Goal: Task Accomplishment & Management: Use online tool/utility

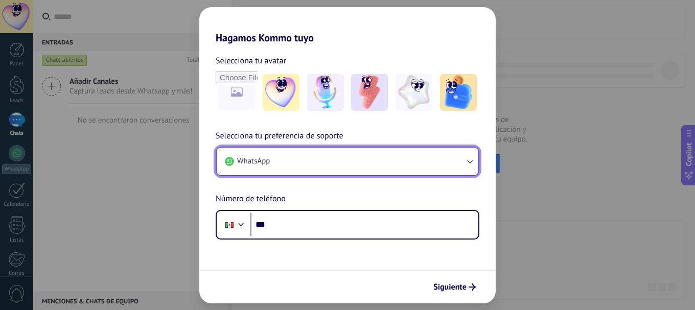
click at [343, 164] on button "WhatsApp" at bounding box center [348, 162] width 262 height 28
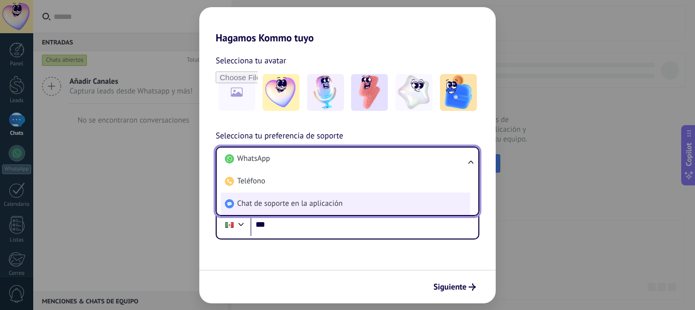
click at [333, 208] on span "Chat de soporte en la aplicación" at bounding box center [289, 204] width 105 height 10
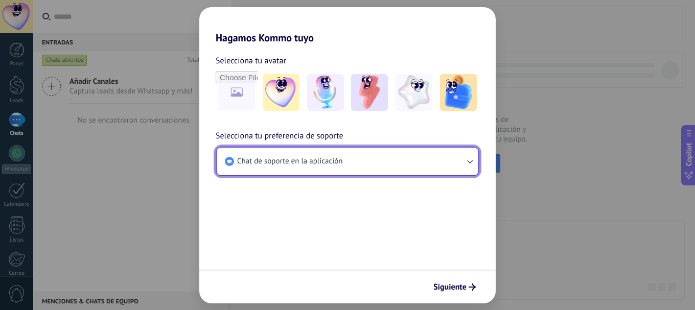
click at [445, 165] on button "Chat de soporte en la aplicación" at bounding box center [348, 162] width 262 height 28
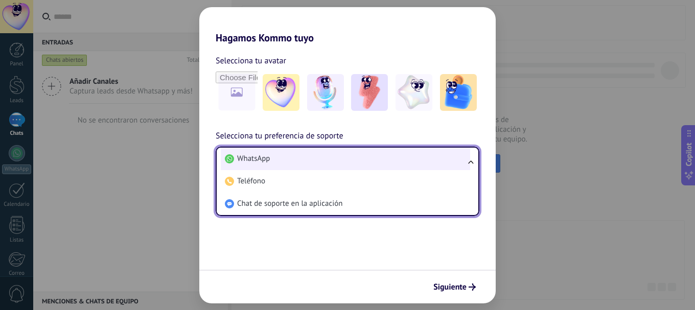
click at [442, 165] on li "WhatsApp" at bounding box center [345, 159] width 249 height 22
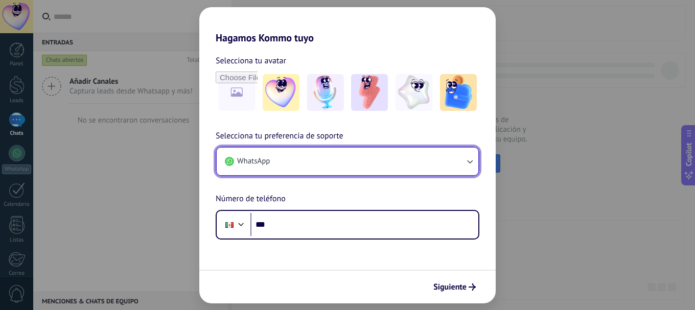
click at [338, 164] on button "WhatsApp" at bounding box center [348, 162] width 262 height 28
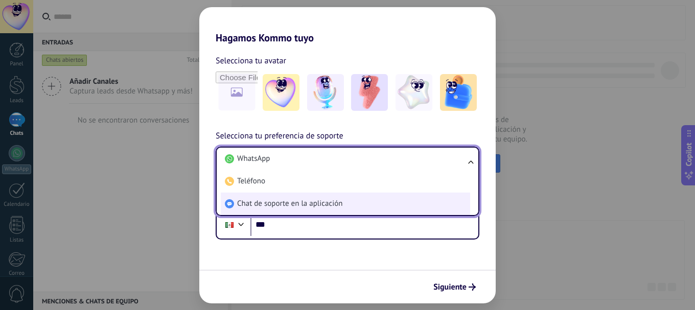
click at [302, 206] on span "Chat de soporte en la aplicación" at bounding box center [289, 204] width 105 height 10
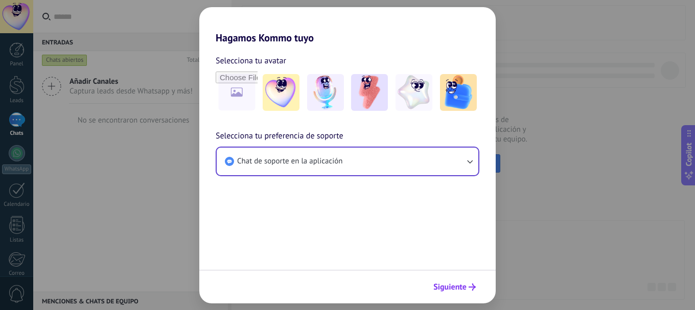
click at [467, 287] on span "Siguiente" at bounding box center [455, 287] width 42 height 7
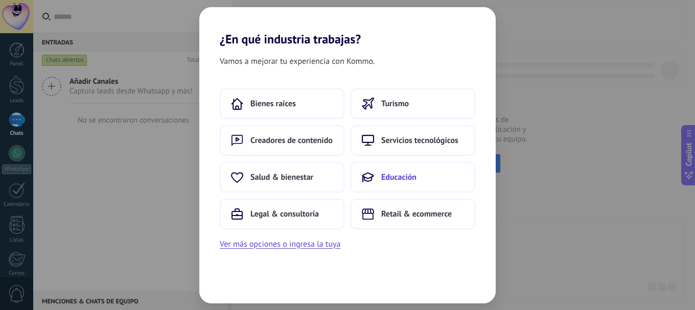
click at [384, 171] on button "Educación" at bounding box center [413, 177] width 125 height 31
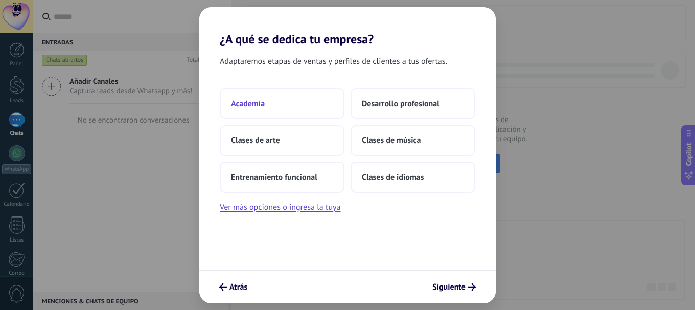
click at [304, 105] on button "Academia" at bounding box center [282, 103] width 125 height 31
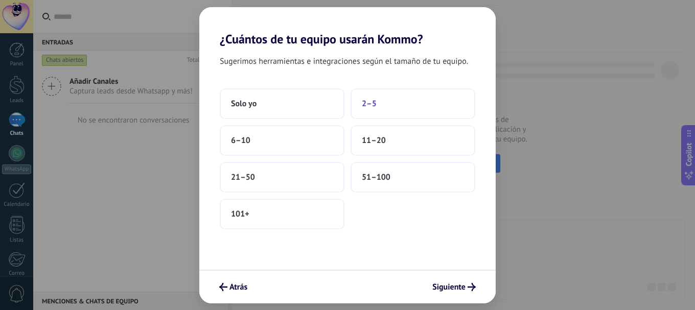
click at [381, 108] on button "2–5" at bounding box center [413, 103] width 125 height 31
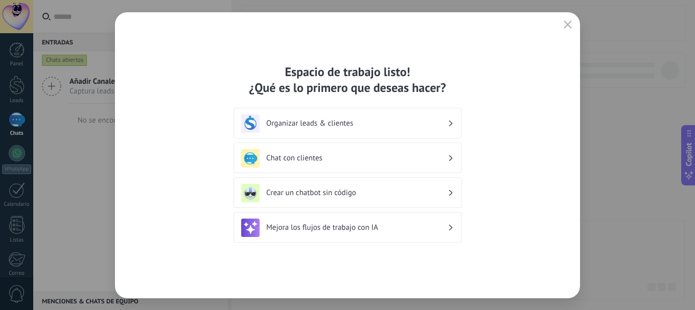
click at [395, 197] on h3 "Crear un chatbot sin código" at bounding box center [356, 193] width 181 height 10
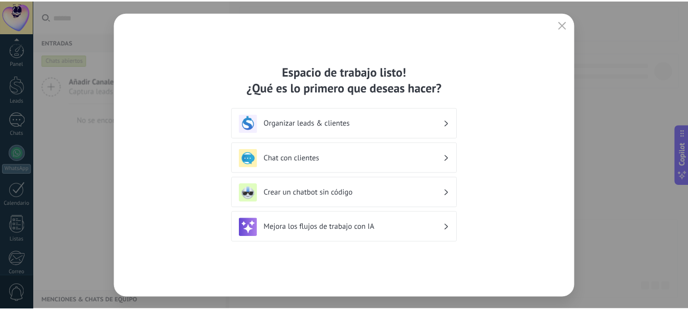
scroll to position [115, 0]
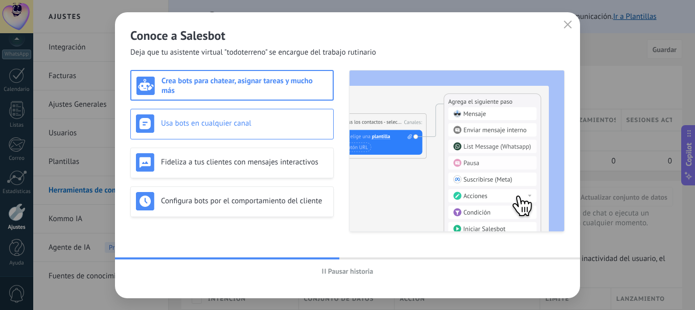
click at [286, 127] on h3 "Usa bots en cualquier canal" at bounding box center [244, 124] width 167 height 10
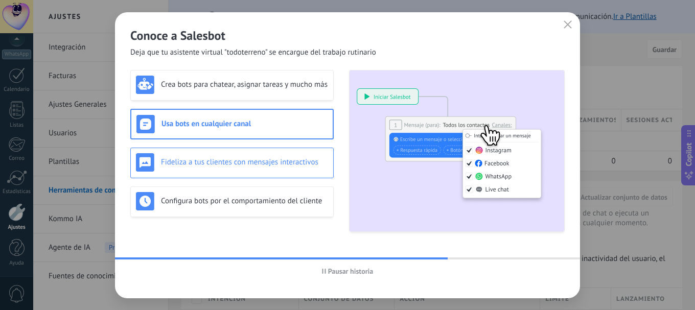
click at [280, 150] on div "Fideliza a tus clientes con mensajes interactivos" at bounding box center [231, 163] width 203 height 31
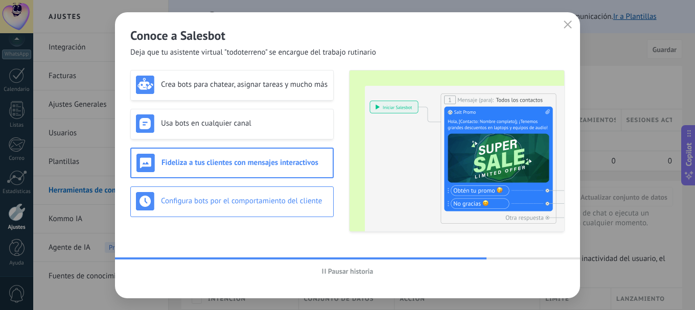
click at [268, 199] on h3 "Configura bots por el comportamiento del cliente" at bounding box center [244, 201] width 167 height 10
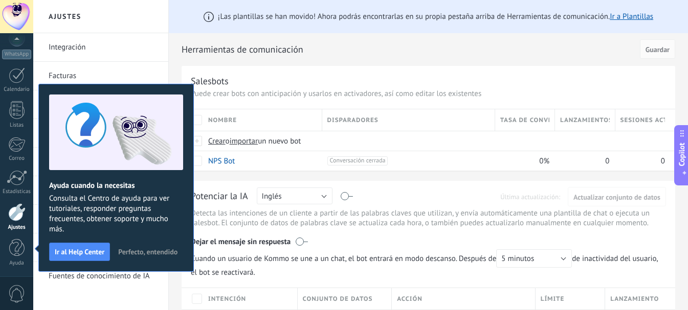
click at [133, 250] on span "Perfecto, entendido" at bounding box center [147, 251] width 59 height 7
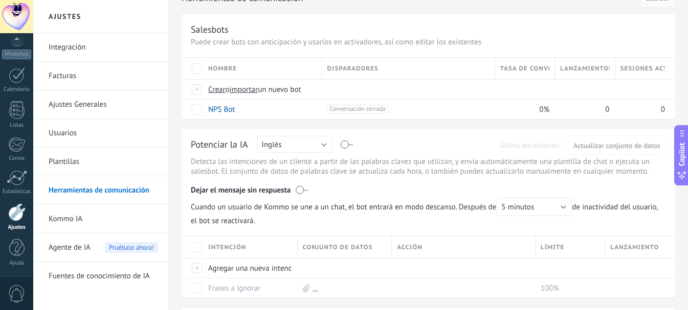
scroll to position [51, 0]
click at [320, 141] on button "Inglés" at bounding box center [295, 145] width 76 height 17
click at [296, 176] on span "Español" at bounding box center [290, 181] width 78 height 10
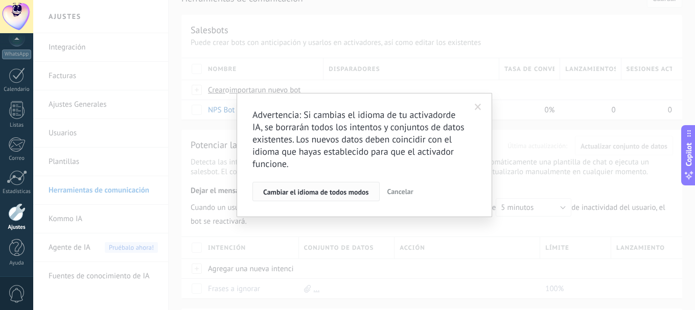
click at [349, 192] on span "Cambiar el idioma de todos modos" at bounding box center [316, 192] width 106 height 7
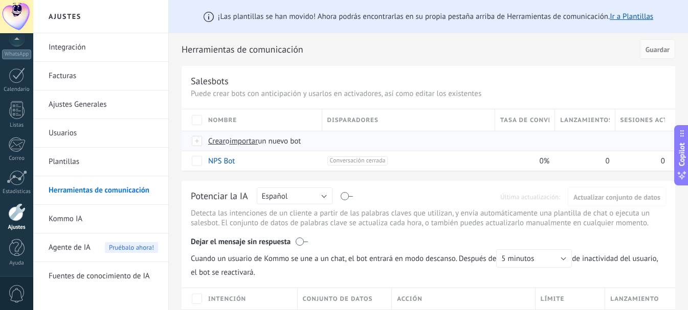
click at [221, 143] on span "Crear" at bounding box center [216, 142] width 17 height 10
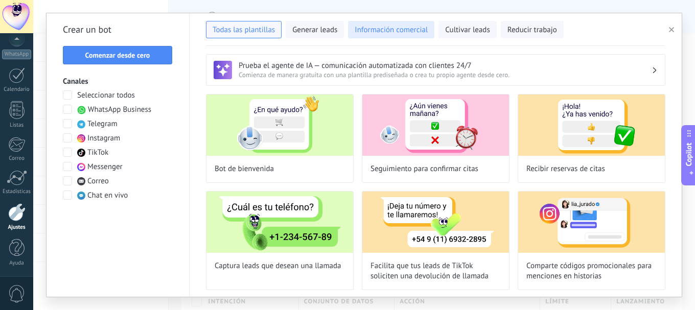
click at [409, 29] on span "Información comercial" at bounding box center [391, 30] width 73 height 10
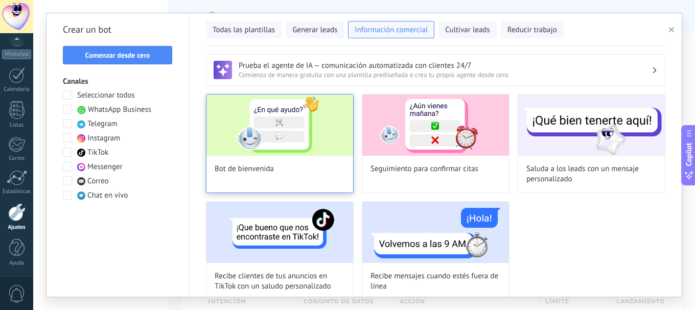
click at [315, 147] on img at bounding box center [280, 125] width 147 height 61
type input "**********"
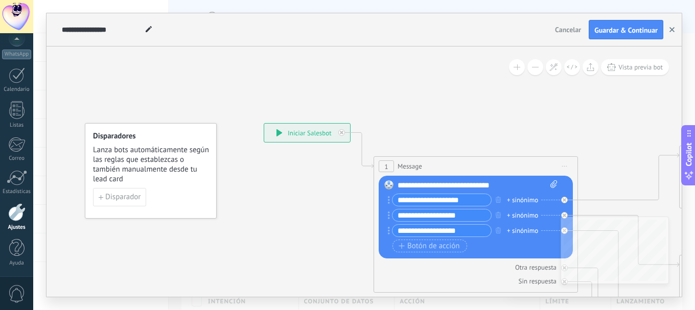
click at [675, 30] on button "button" at bounding box center [672, 29] width 15 height 19
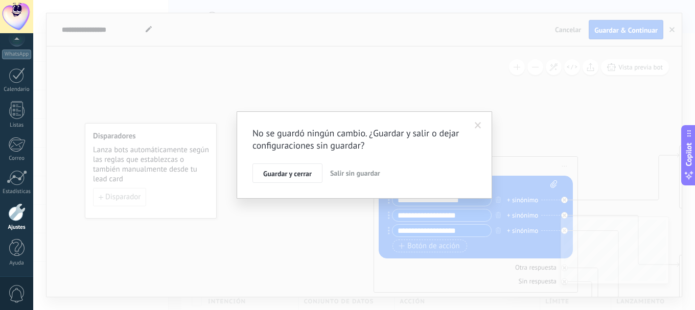
click at [339, 173] on span "Salir sin guardar" at bounding box center [355, 173] width 50 height 9
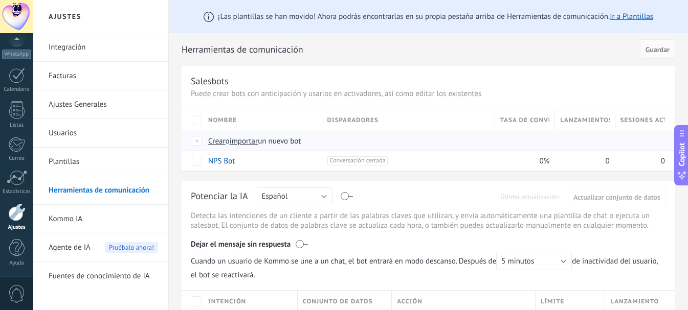
click at [219, 142] on span "Crear" at bounding box center [216, 142] width 17 height 10
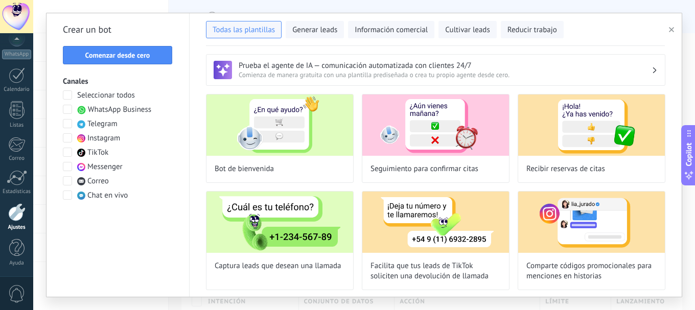
click at [298, 67] on h3 "Prueba el agente de IA — comunicación automatizada con clientes 24/7" at bounding box center [445, 66] width 413 height 10
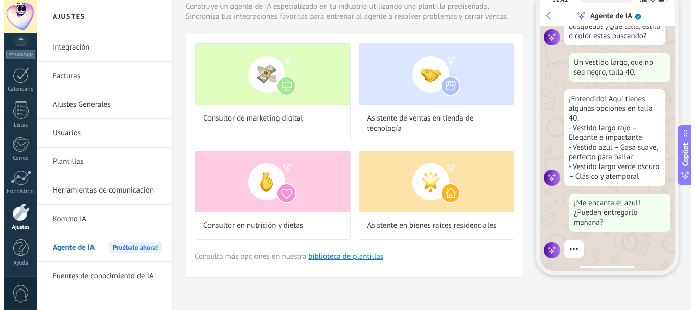
scroll to position [123, 0]
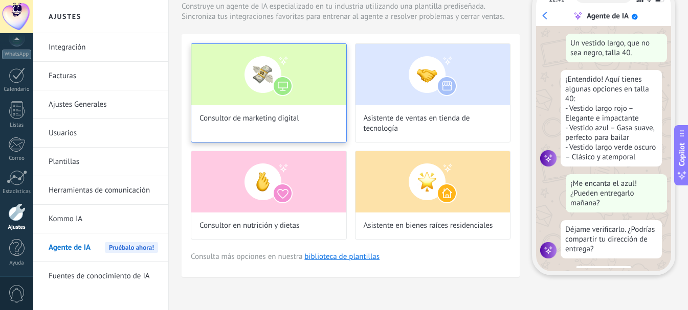
click at [305, 118] on div "Consultor de marketing digital" at bounding box center [269, 92] width 156 height 99
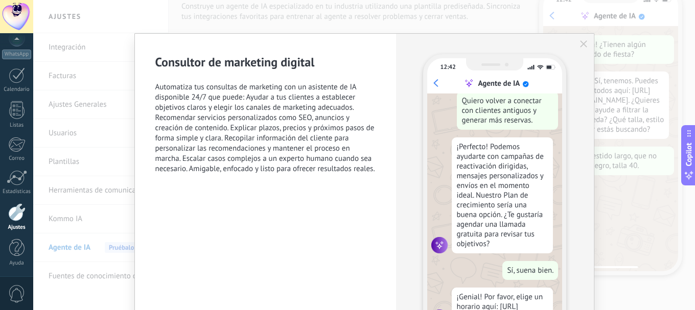
scroll to position [0, 0]
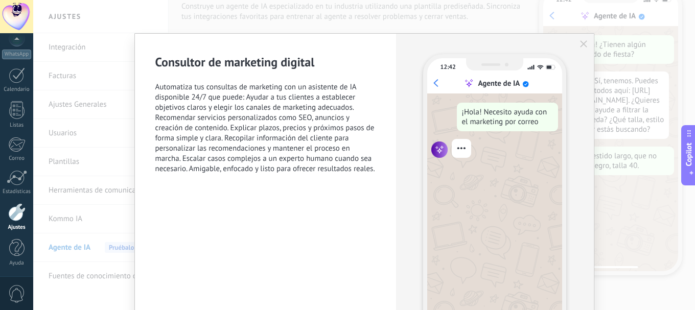
click at [582, 43] on icon "button" at bounding box center [583, 43] width 7 height 7
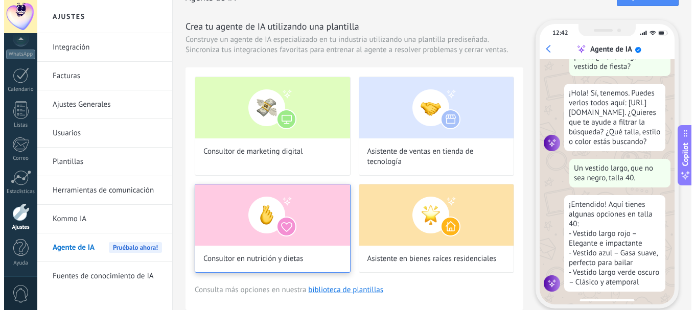
scroll to position [1, 0]
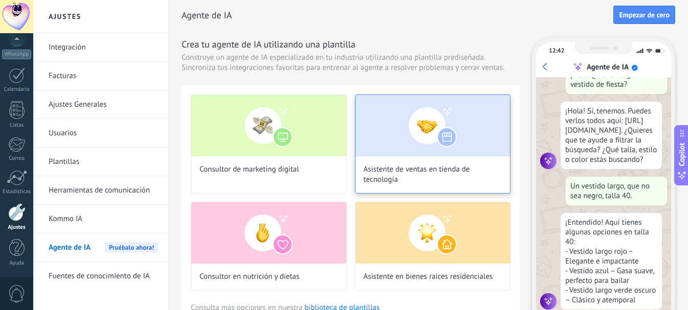
click at [394, 155] on img at bounding box center [432, 125] width 155 height 61
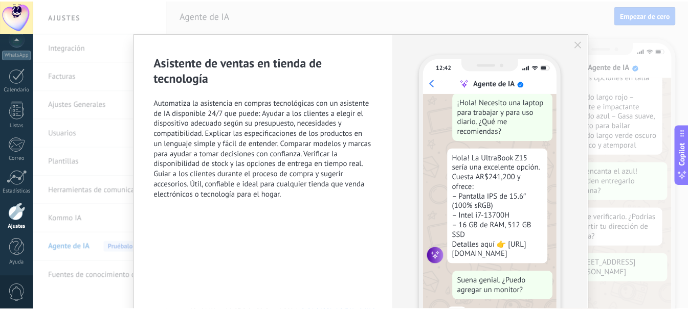
scroll to position [0, 0]
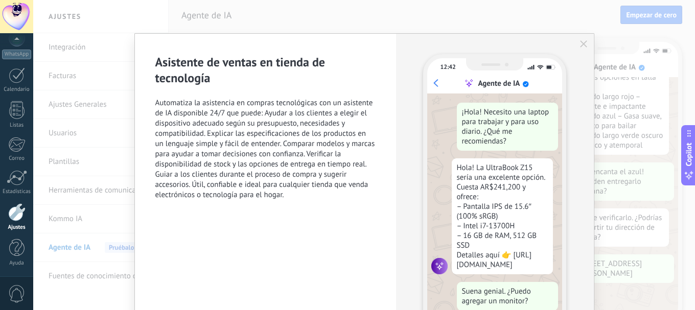
click at [583, 43] on use "button" at bounding box center [583, 43] width 7 height 7
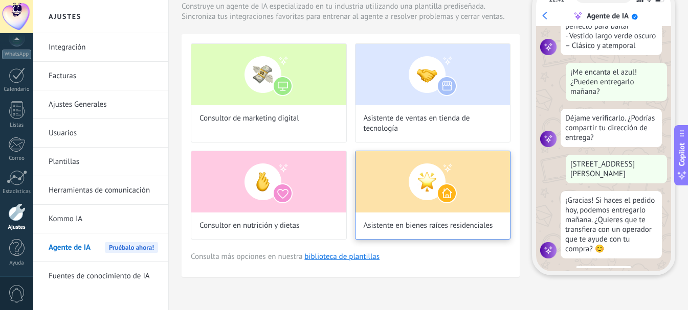
click at [415, 225] on span "Asistente en bienes raíces residenciales" at bounding box center [428, 226] width 129 height 10
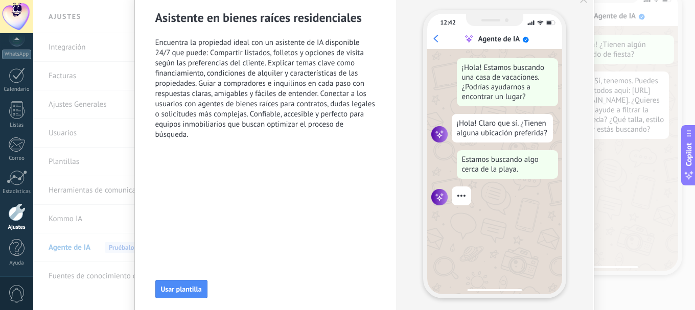
scroll to position [87, 0]
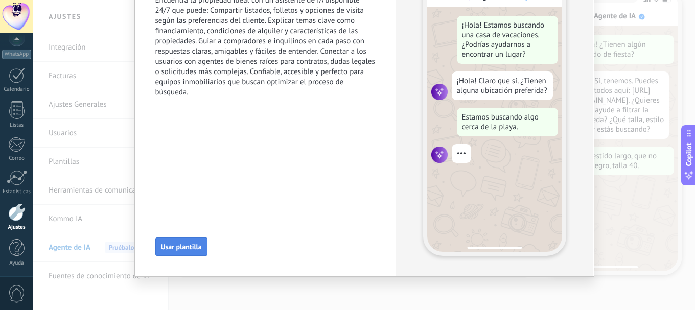
click at [186, 252] on button "Usar plantilla" at bounding box center [181, 247] width 52 height 18
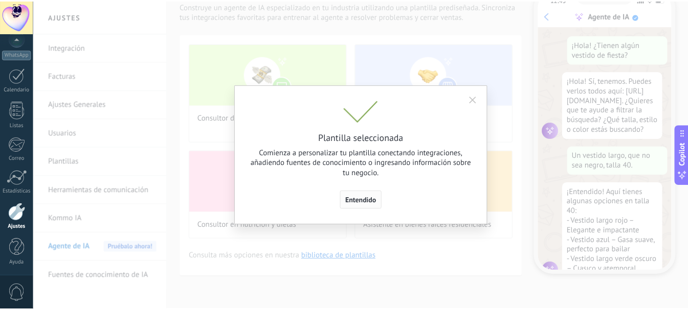
scroll to position [31, 0]
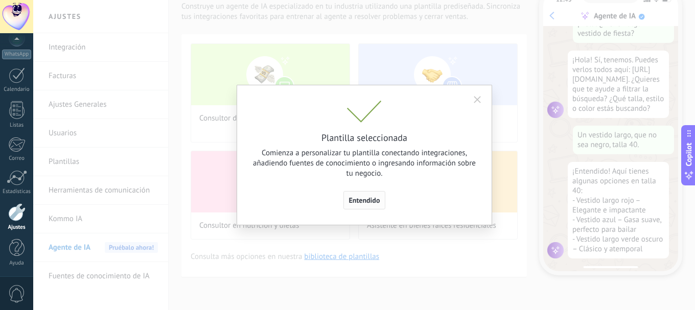
click at [361, 204] on span "Entendido" at bounding box center [364, 200] width 31 height 7
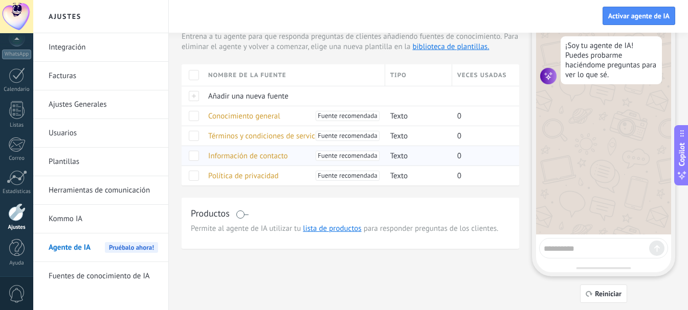
scroll to position [9, 0]
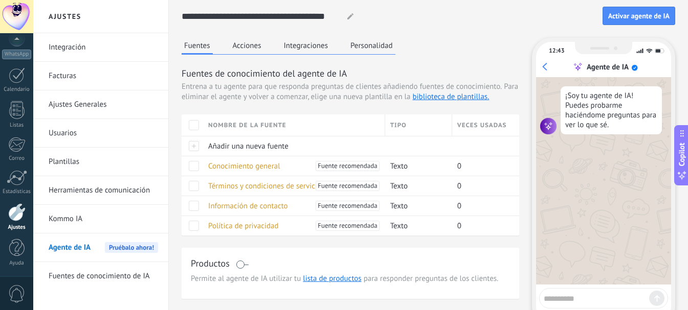
click at [313, 47] on button "Integraciones" at bounding box center [306, 45] width 50 height 15
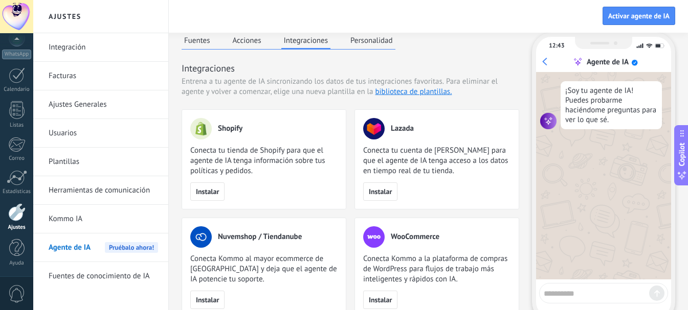
scroll to position [0, 0]
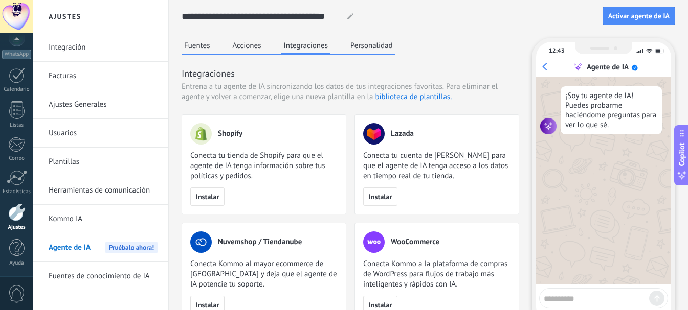
click at [255, 46] on button "Acciones" at bounding box center [247, 45] width 34 height 15
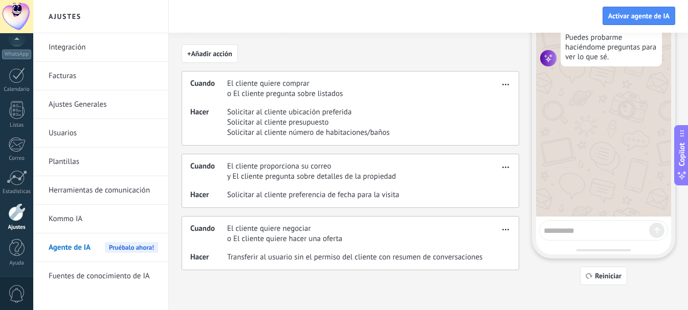
scroll to position [76, 0]
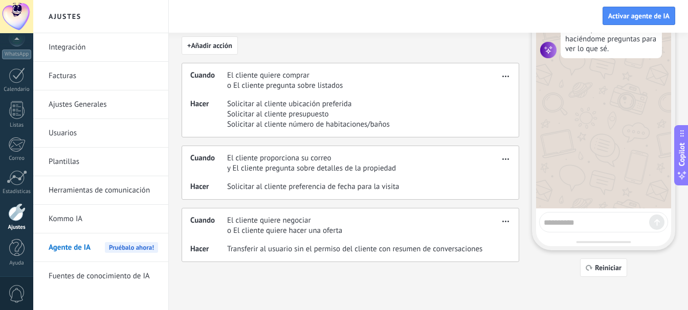
click at [505, 163] on button "button" at bounding box center [505, 157] width 12 height 12
click at [495, 171] on div "Editar" at bounding box center [484, 174] width 54 height 20
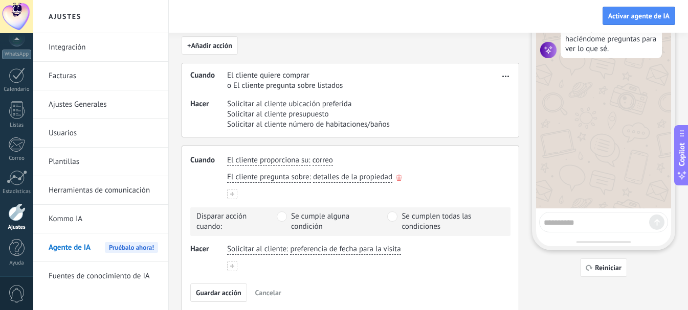
click at [353, 179] on span "detalles de la propiedad" at bounding box center [352, 177] width 79 height 10
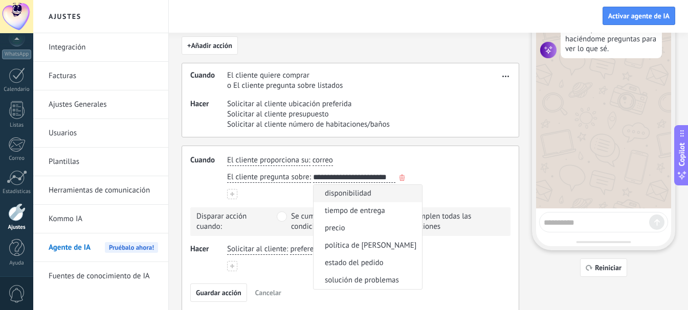
click at [448, 180] on div "**********" at bounding box center [363, 177] width 277 height 15
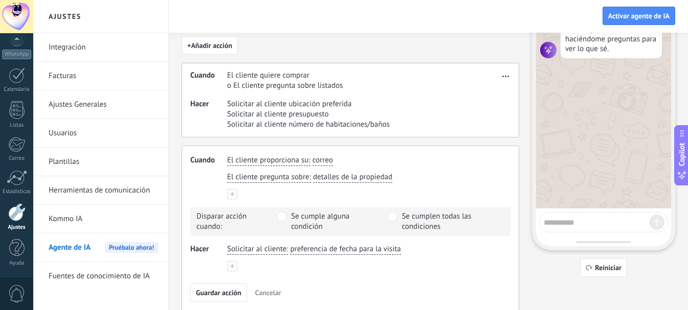
click at [514, 158] on div "Cuando El cliente proporciona su : correo El cliente pregunta sobre : detalles …" at bounding box center [349, 229] width 337 height 166
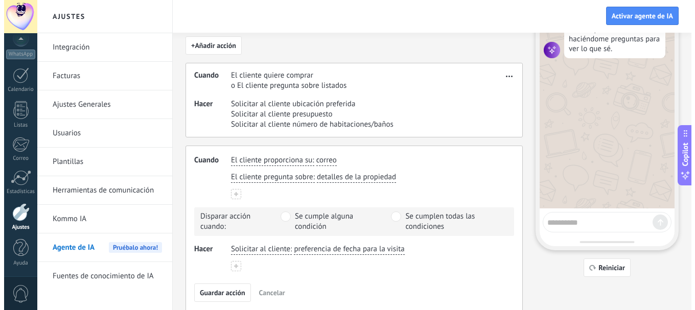
scroll to position [0, 0]
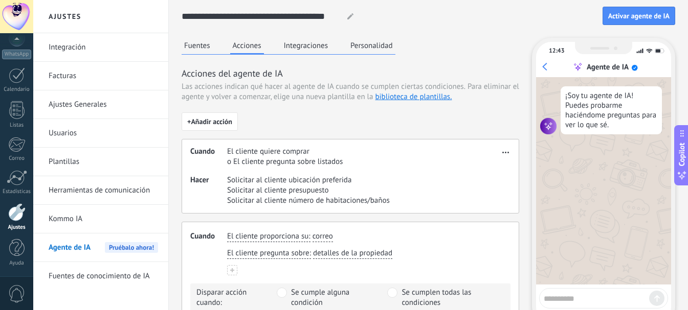
click at [308, 45] on button "Integraciones" at bounding box center [306, 45] width 50 height 15
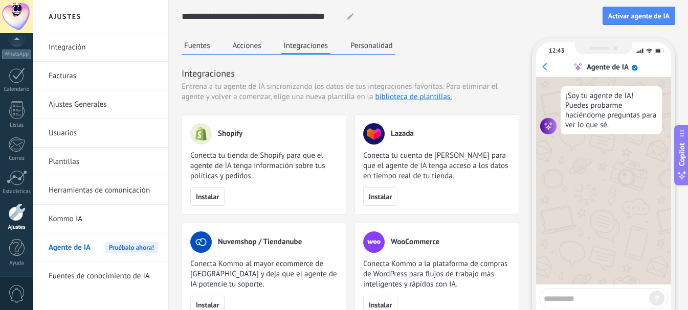
click at [249, 48] on button "Acciones" at bounding box center [247, 45] width 34 height 15
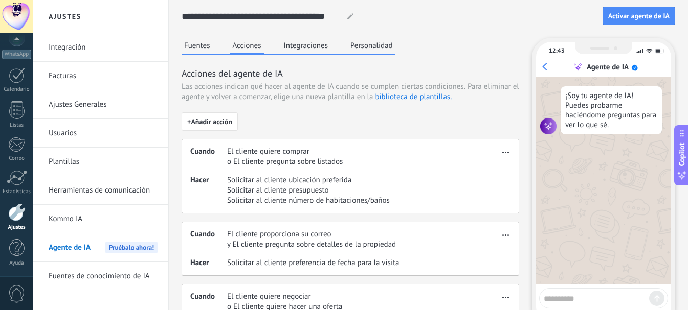
click at [218, 48] on div "Fuentes Acciones Integraciones Personalidad" at bounding box center [288, 46] width 214 height 17
click at [207, 46] on button "Fuentes" at bounding box center [196, 45] width 31 height 15
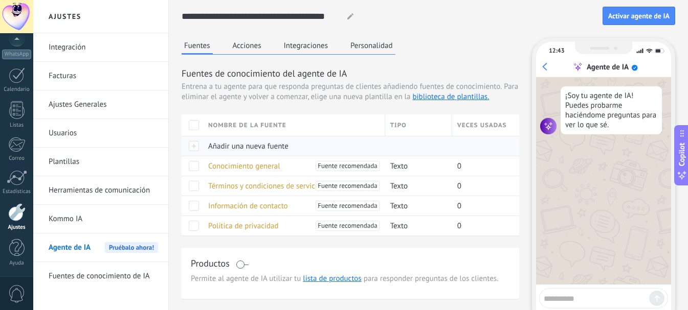
click at [220, 146] on span "Añadir una nueva fuente" at bounding box center [248, 147] width 80 height 10
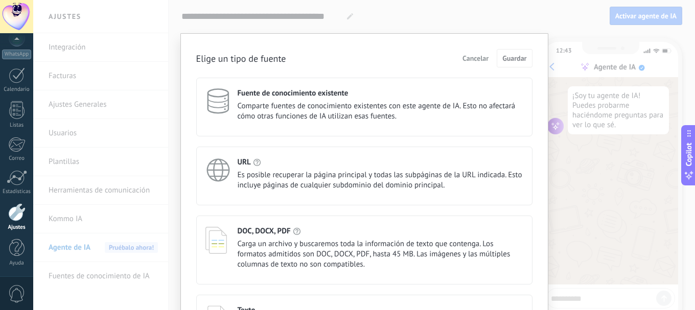
click at [259, 169] on div "URL Es posible recuperar la página principal y todas las subpáginas de la URL i…" at bounding box center [381, 173] width 286 height 33
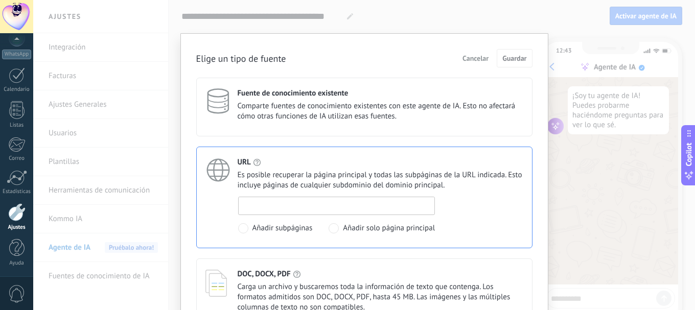
click at [276, 208] on input at bounding box center [337, 205] width 196 height 16
type input "**********"
click at [397, 259] on div "**********" at bounding box center [364, 233] width 336 height 311
click at [509, 59] on span "Guardar" at bounding box center [515, 58] width 24 height 7
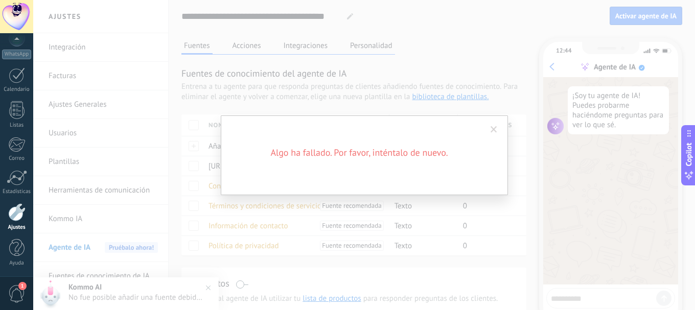
click at [500, 129] on span at bounding box center [494, 129] width 17 height 17
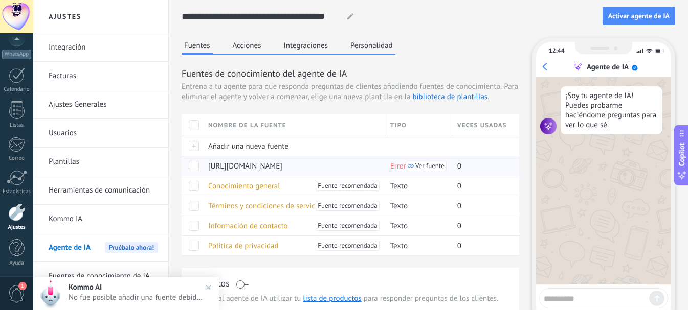
click at [409, 166] on icon at bounding box center [410, 166] width 6 height 6
click at [216, 166] on span "https://www.umed.edu.mx" at bounding box center [245, 167] width 74 height 10
click at [188, 166] on div at bounding box center [191, 166] width 21 height 20
click at [192, 169] on span at bounding box center [194, 166] width 10 height 10
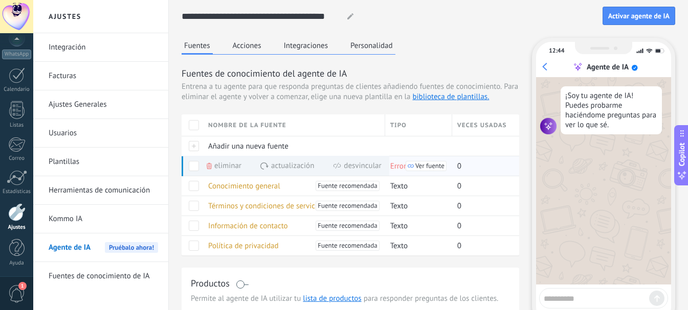
click at [211, 167] on icon at bounding box center [209, 166] width 5 height 6
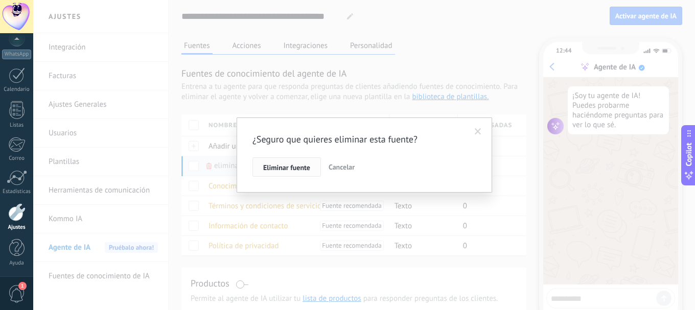
click at [302, 168] on span "Eliminar fuente" at bounding box center [286, 167] width 47 height 7
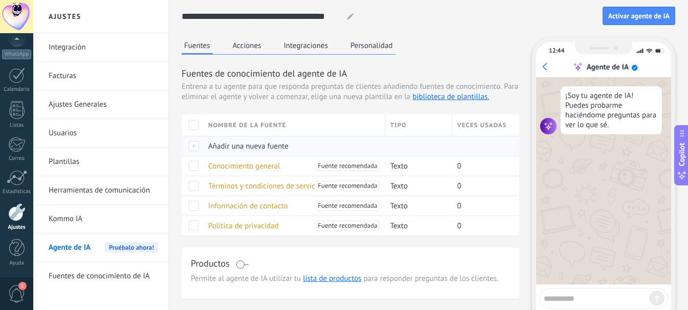
click at [195, 148] on div at bounding box center [191, 146] width 21 height 20
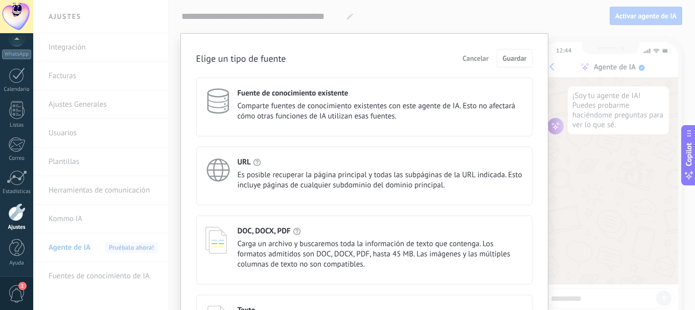
click at [282, 174] on span "Es posible recuperar la página principal y todas las subpáginas de la URL indic…" at bounding box center [381, 180] width 286 height 20
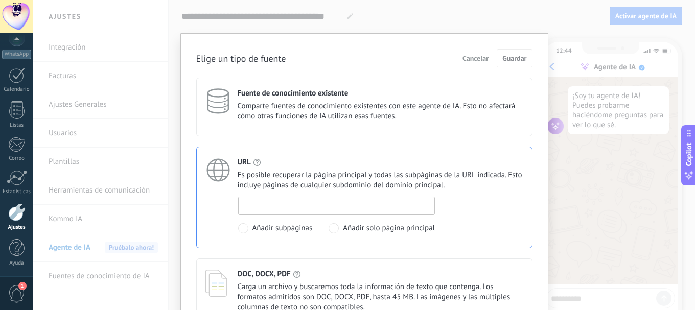
click at [265, 209] on input at bounding box center [337, 205] width 196 height 16
paste input "**********"
type input "**********"
click at [505, 61] on span "Guardar" at bounding box center [515, 58] width 24 height 7
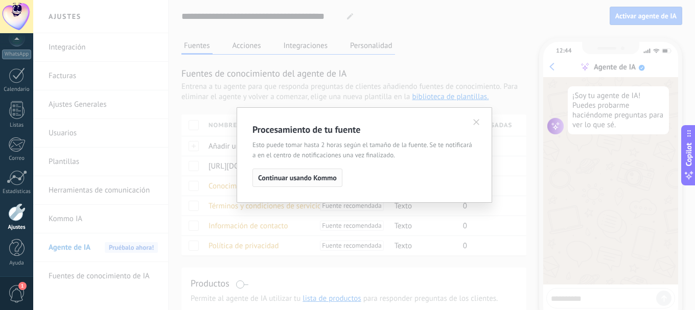
click at [321, 181] on span "Continuar usando Kommo" at bounding box center [297, 177] width 79 height 7
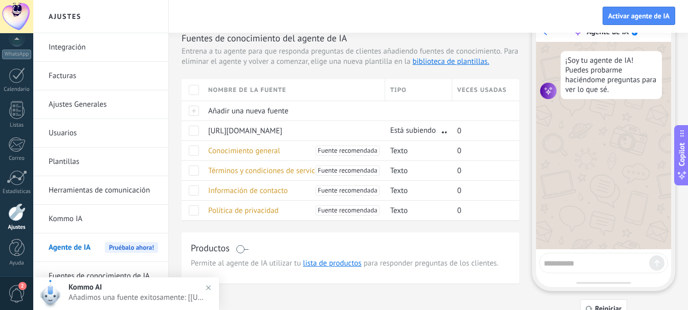
scroll to position [51, 0]
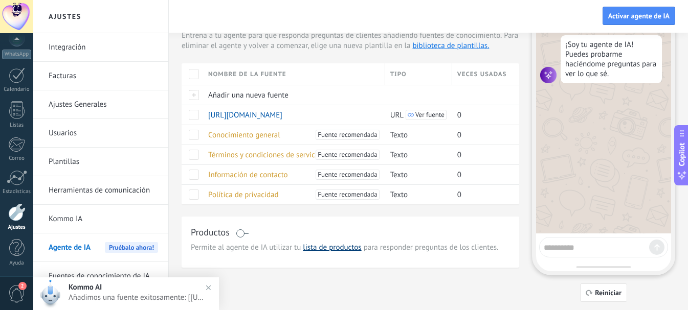
click at [327, 250] on link "lista de productos" at bounding box center [332, 248] width 58 height 10
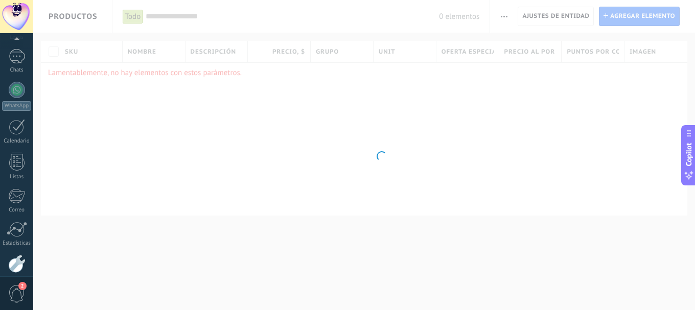
scroll to position [115, 0]
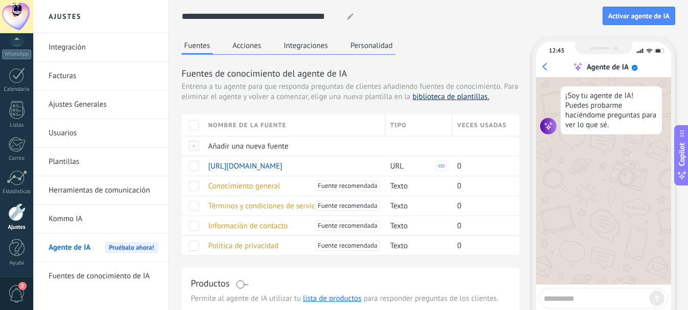
click at [455, 95] on link "biblioteca de plantillas." at bounding box center [450, 97] width 77 height 10
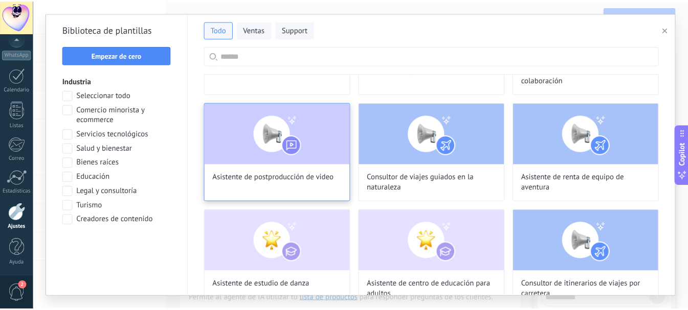
scroll to position [460, 0]
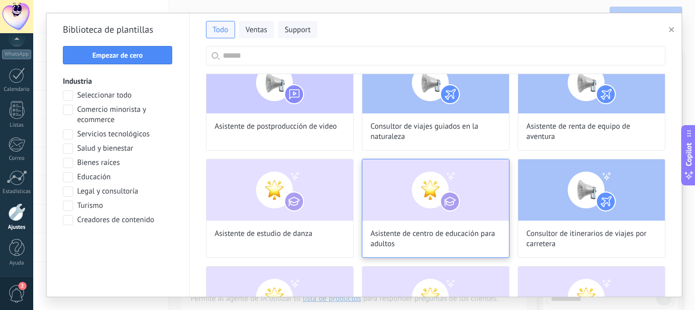
click at [433, 230] on span "Asistente de centro de educación para adultos" at bounding box center [436, 239] width 130 height 20
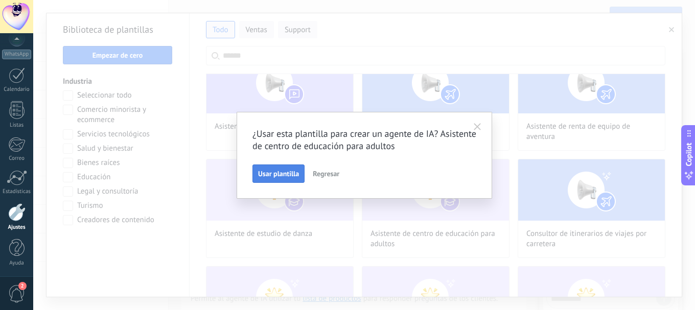
click at [288, 181] on button "Usar plantilla" at bounding box center [279, 174] width 52 height 18
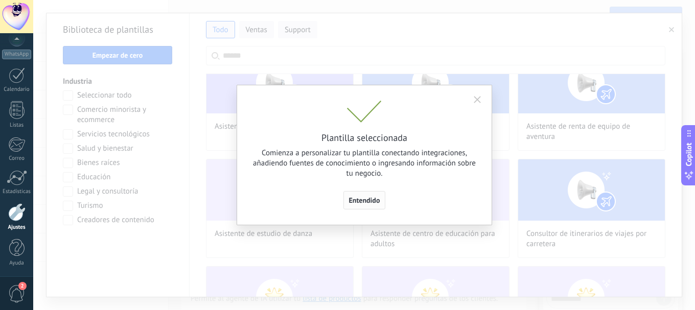
click at [361, 200] on span "Entendido" at bounding box center [364, 200] width 31 height 7
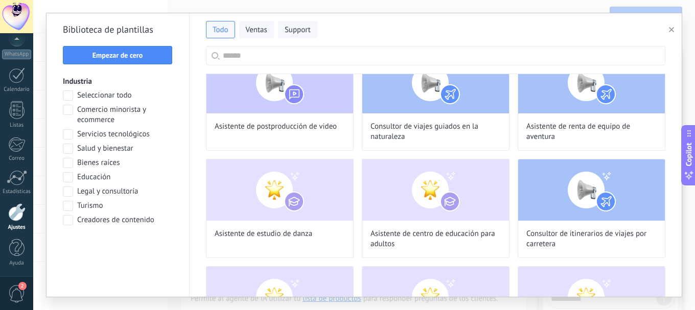
type input "**********"
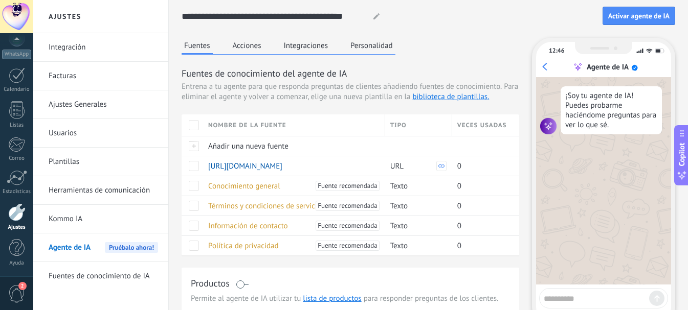
click at [373, 48] on button "Personalidad" at bounding box center [372, 45] width 48 height 15
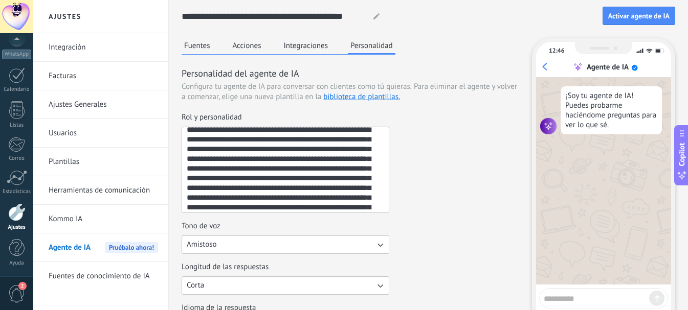
scroll to position [0, 0]
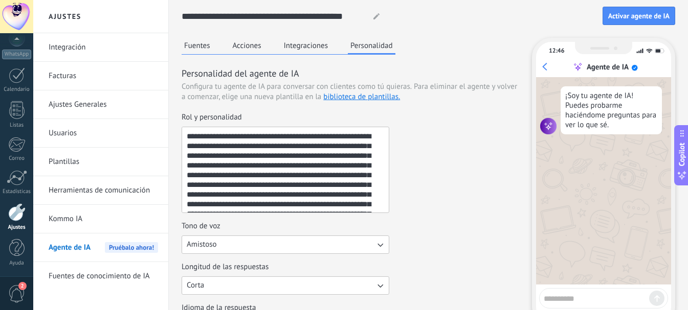
drag, startPoint x: 291, startPoint y: 193, endPoint x: 174, endPoint y: 134, distance: 130.8
click at [174, 134] on div "**********" at bounding box center [428, 304] width 519 height 609
paste textarea "**********"
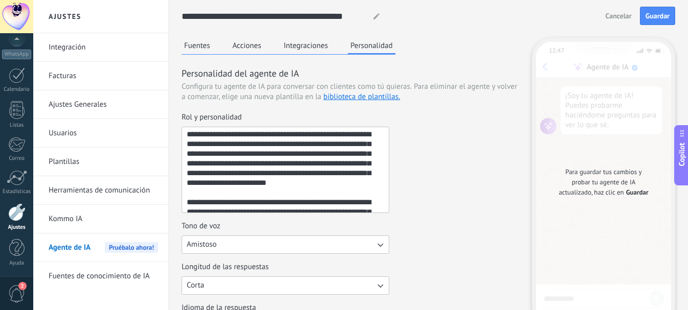
scroll to position [51, 0]
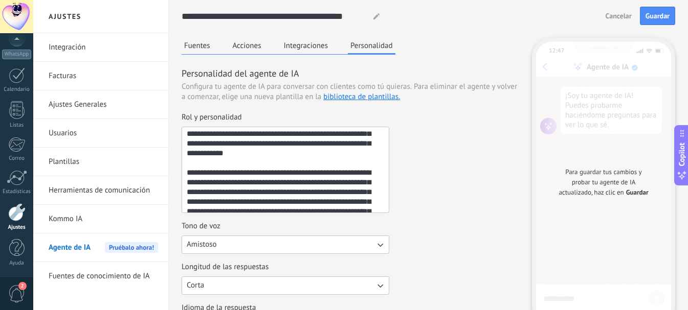
drag, startPoint x: 224, startPoint y: 178, endPoint x: 188, endPoint y: 174, distance: 36.1
click at [188, 174] on textarea "**********" at bounding box center [284, 169] width 205 height 85
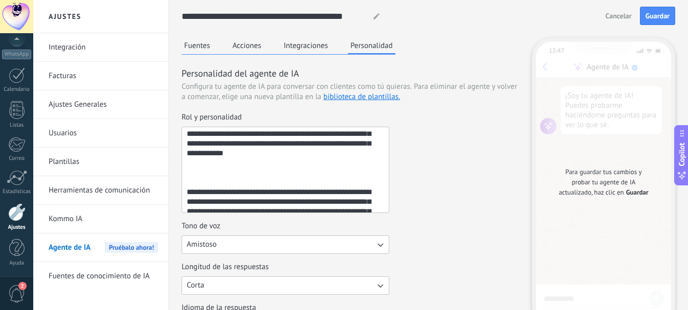
click at [191, 180] on textarea "**********" at bounding box center [284, 169] width 205 height 85
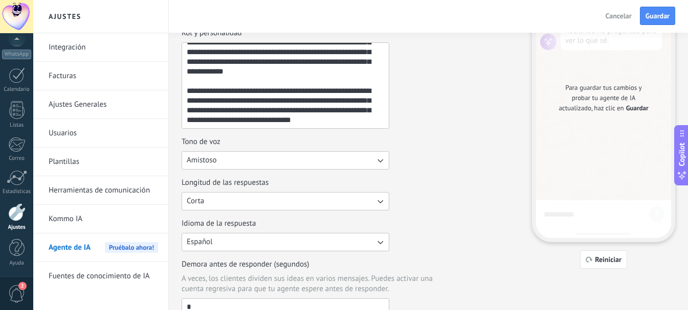
scroll to position [102, 0]
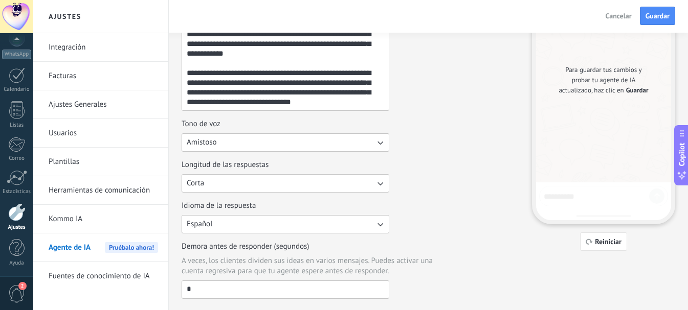
type textarea "**********"
click at [386, 180] on button "Corta" at bounding box center [285, 183] width 208 height 18
click at [308, 203] on li "Media" at bounding box center [281, 200] width 213 height 17
click at [461, 164] on div "Longitud de las respuestas Media" at bounding box center [349, 176] width 337 height 33
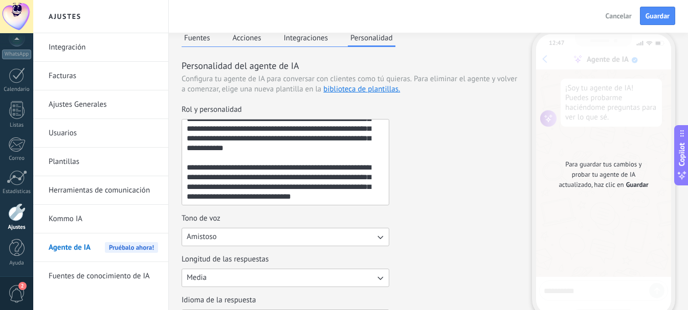
scroll to position [0, 0]
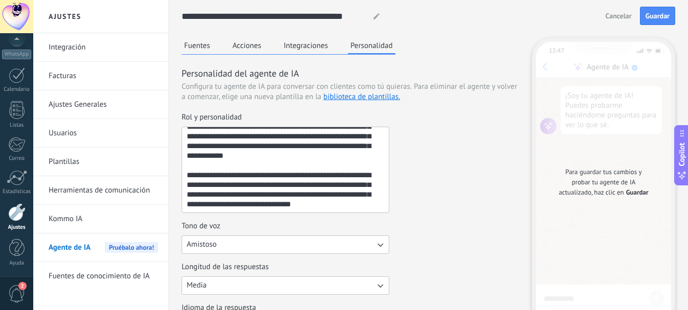
click at [307, 49] on button "Integraciones" at bounding box center [306, 45] width 50 height 15
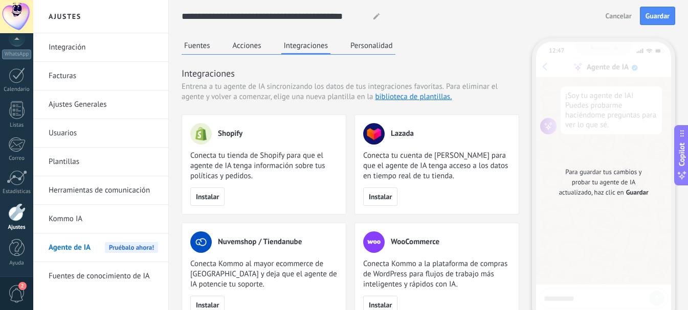
click at [374, 18] on use at bounding box center [376, 16] width 6 height 6
drag, startPoint x: 361, startPoint y: 14, endPoint x: 231, endPoint y: 9, distance: 130.0
click at [231, 9] on input "**********" at bounding box center [273, 16] width 184 height 18
type input "**********"
click at [649, 12] on span "Guardar" at bounding box center [657, 15] width 24 height 7
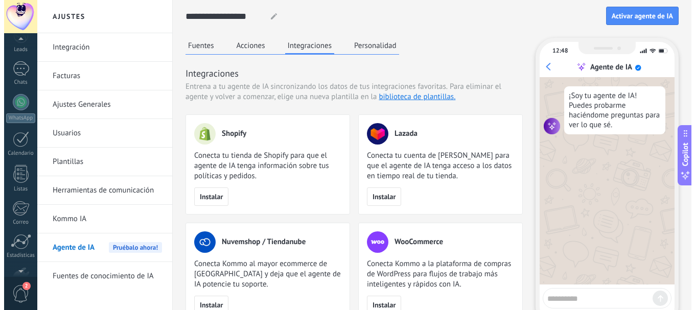
scroll to position [115, 0]
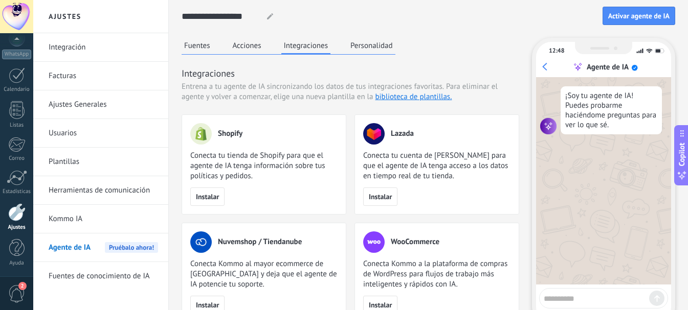
click at [248, 50] on button "Acciones" at bounding box center [247, 45] width 34 height 15
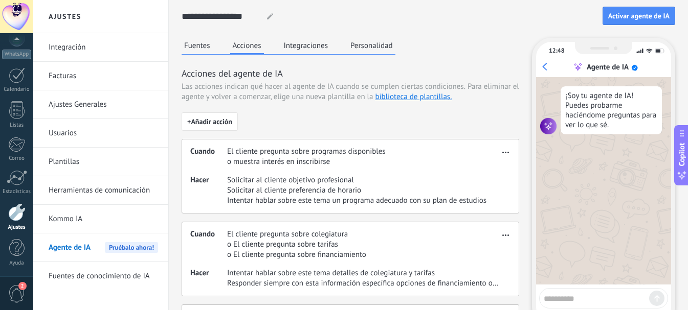
click at [197, 50] on button "Fuentes" at bounding box center [196, 45] width 31 height 15
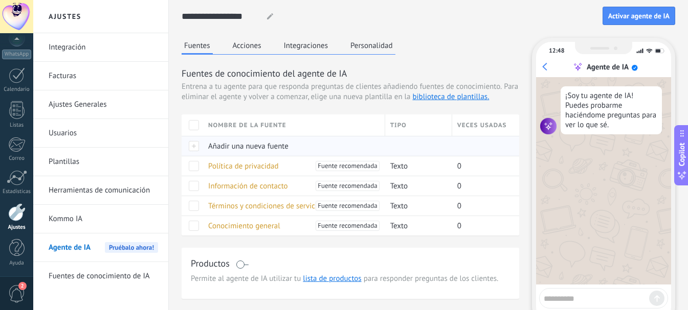
click at [193, 148] on div at bounding box center [191, 146] width 21 height 20
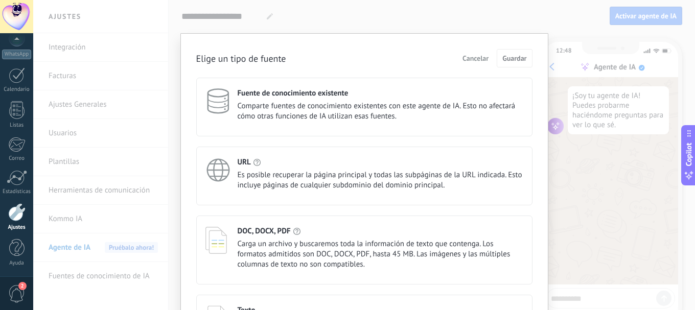
click at [251, 164] on div "URL" at bounding box center [381, 162] width 286 height 10
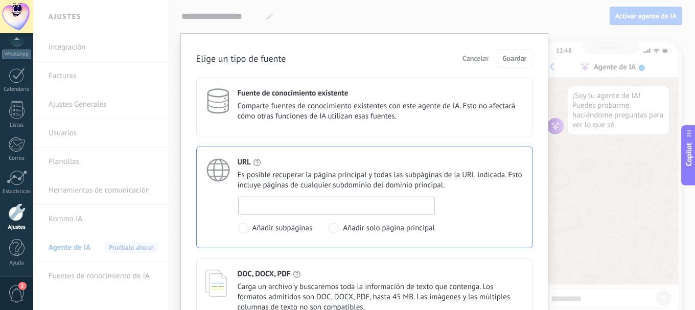
click at [289, 208] on input at bounding box center [337, 205] width 196 height 16
paste input "**********"
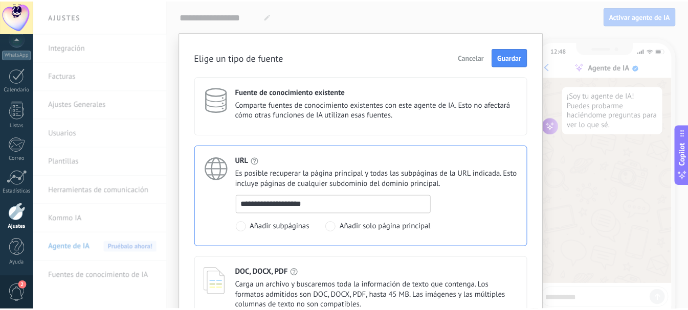
scroll to position [0, 0]
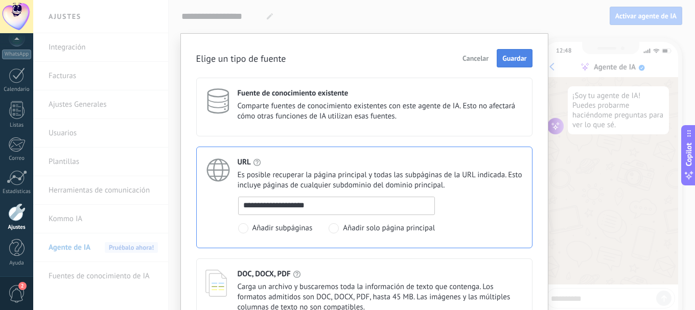
type input "**********"
click at [515, 62] on span "Guardar" at bounding box center [515, 58] width 24 height 7
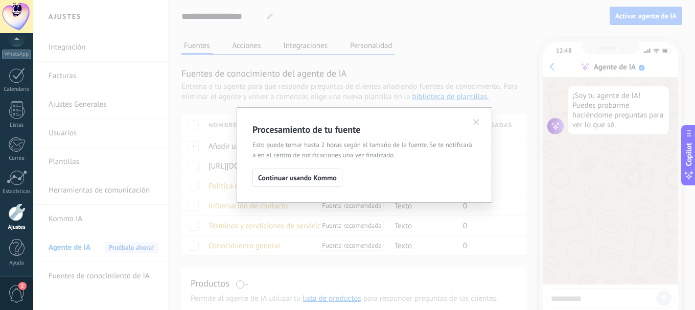
click at [479, 120] on use at bounding box center [476, 122] width 6 height 6
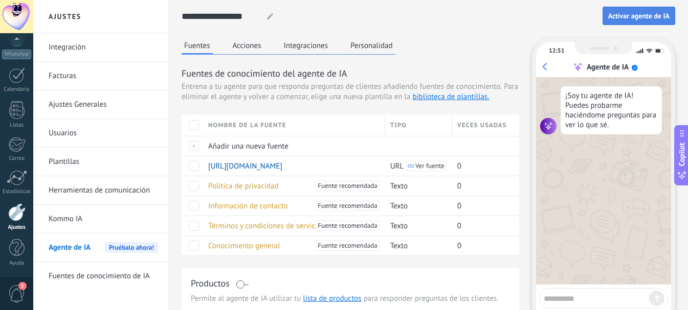
click at [643, 17] on span "Activar agente de IA" at bounding box center [638, 15] width 61 height 7
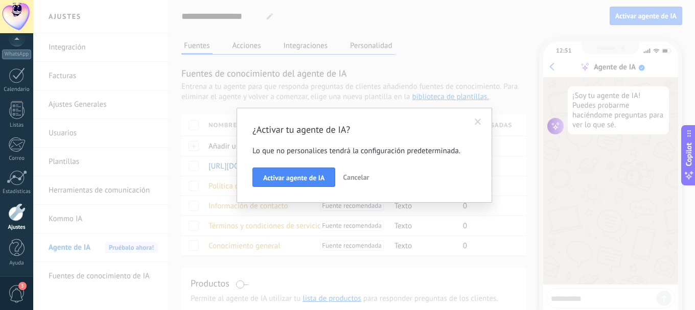
click at [481, 120] on span at bounding box center [478, 122] width 7 height 7
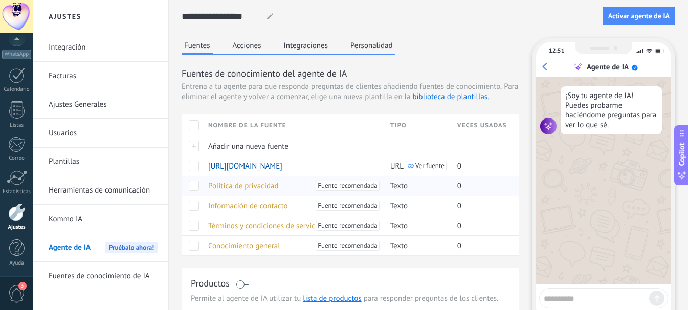
click at [252, 188] on span "Política de privacidad" at bounding box center [243, 186] width 71 height 10
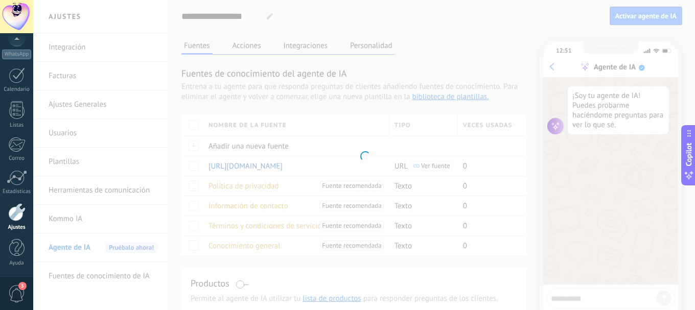
type input "**********"
type textarea "**********"
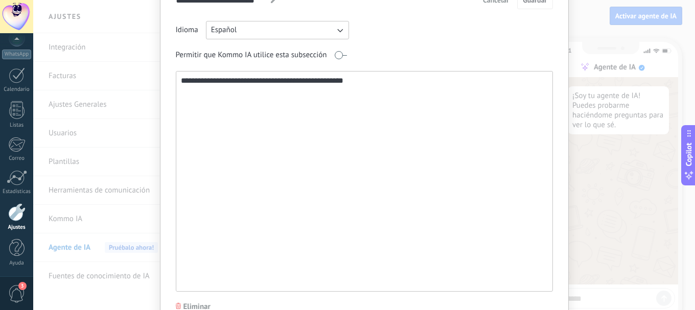
scroll to position [5, 0]
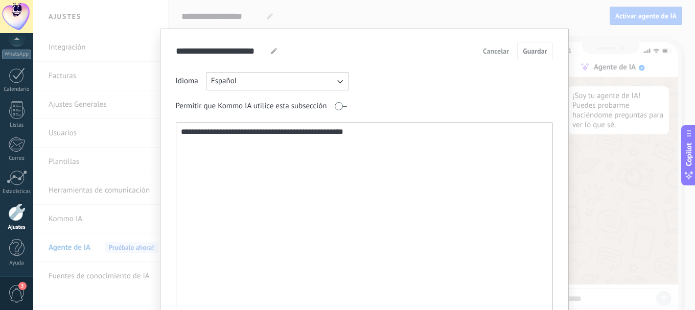
drag, startPoint x: 367, startPoint y: 132, endPoint x: 161, endPoint y: 132, distance: 206.5
click at [161, 132] on div "**********" at bounding box center [364, 204] width 409 height 351
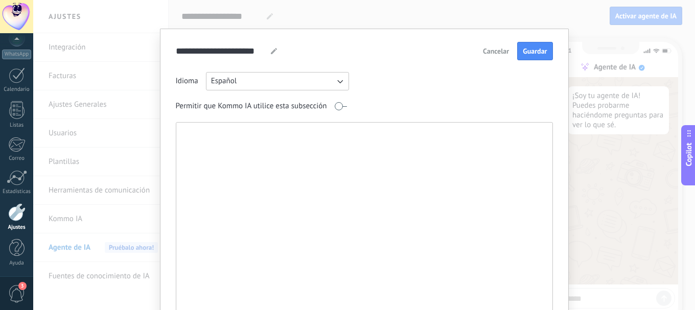
paste textarea "**********"
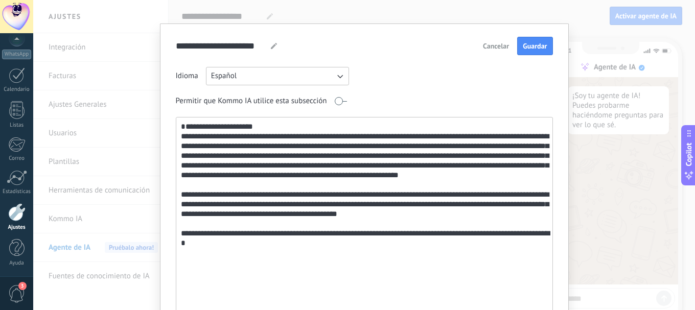
scroll to position [0, 0]
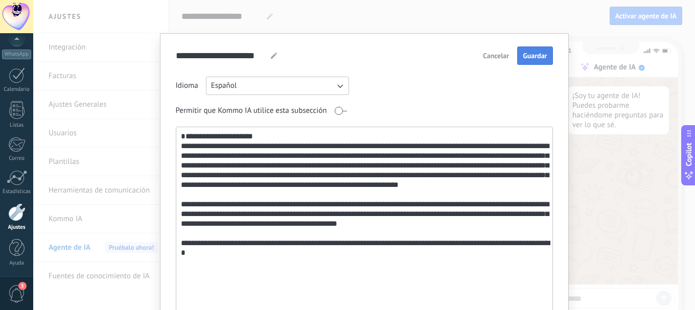
type textarea "**********"
click at [531, 55] on span "Guardar" at bounding box center [535, 55] width 24 height 7
click at [341, 109] on span at bounding box center [340, 111] width 13 height 8
click at [333, 20] on div "**********" at bounding box center [364, 155] width 662 height 310
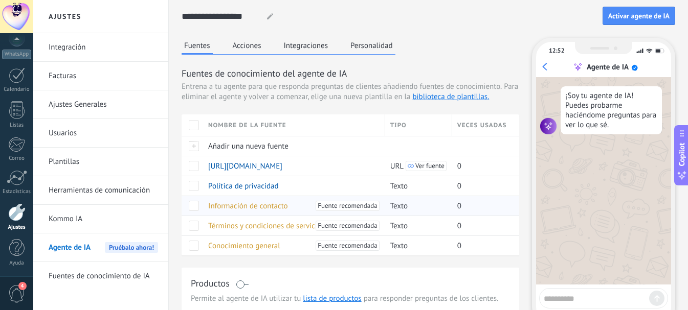
click at [224, 207] on span "Información de contacto" at bounding box center [248, 206] width 80 height 10
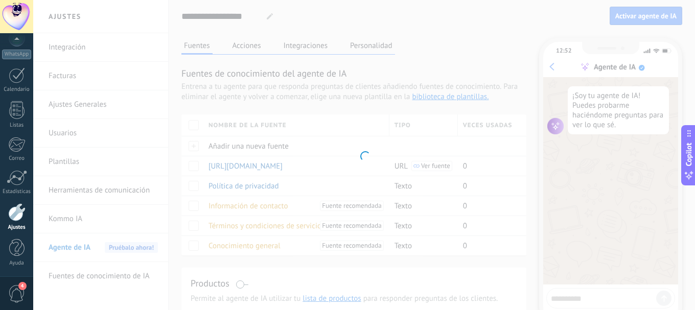
type input "**********"
type textarea "**********"
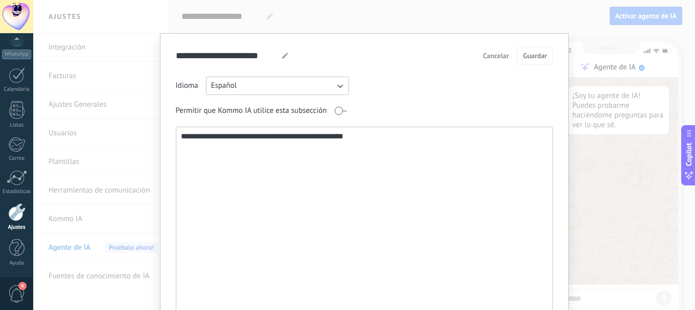
click at [498, 55] on span "Cancelar" at bounding box center [496, 55] width 26 height 7
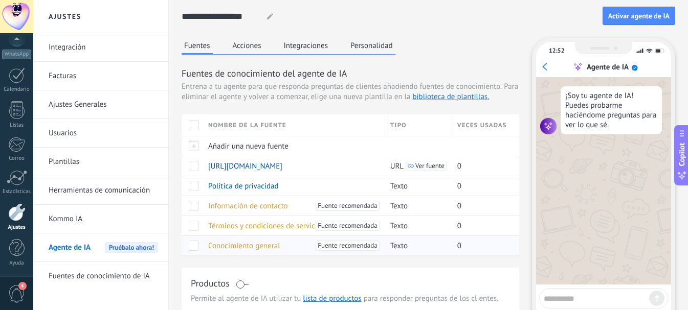
click at [231, 244] on span "Conocimiento general" at bounding box center [244, 246] width 72 height 10
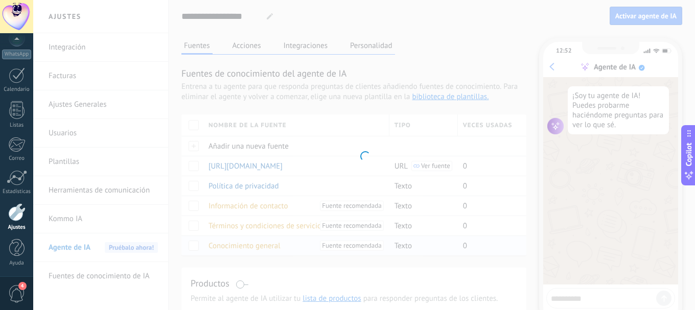
type input "**********"
type textarea "**********"
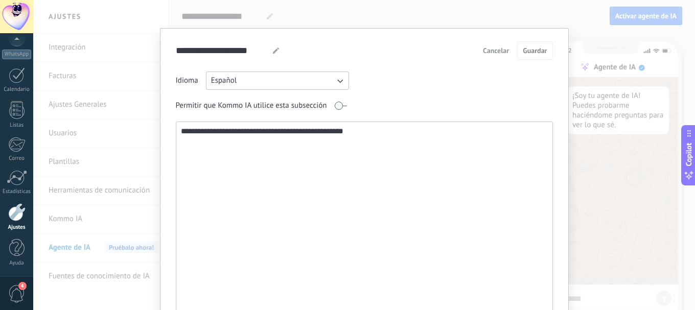
scroll to position [5, 0]
click at [504, 51] on span "Cancelar" at bounding box center [496, 51] width 26 height 7
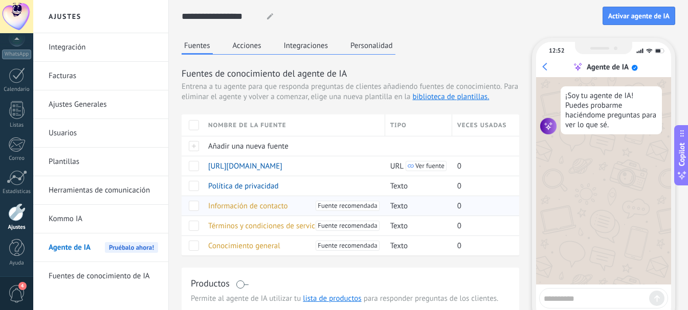
click at [196, 205] on span at bounding box center [194, 206] width 10 height 10
click at [191, 225] on span at bounding box center [194, 226] width 10 height 10
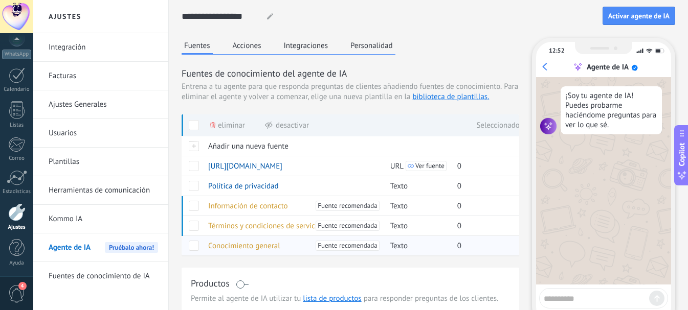
click at [191, 243] on span at bounding box center [194, 246] width 10 height 10
click at [288, 124] on span "Desactivar" at bounding box center [292, 126] width 33 height 20
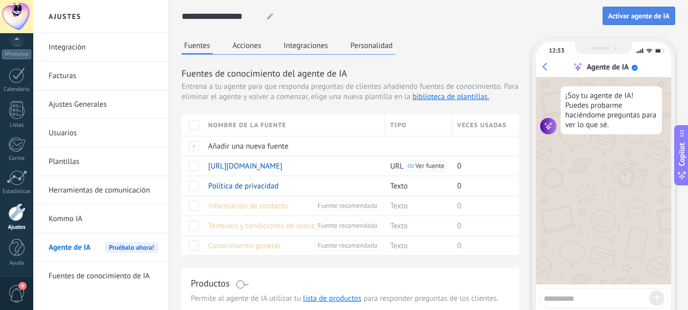
click at [624, 19] on span "Activar agente de IA" at bounding box center [638, 15] width 61 height 7
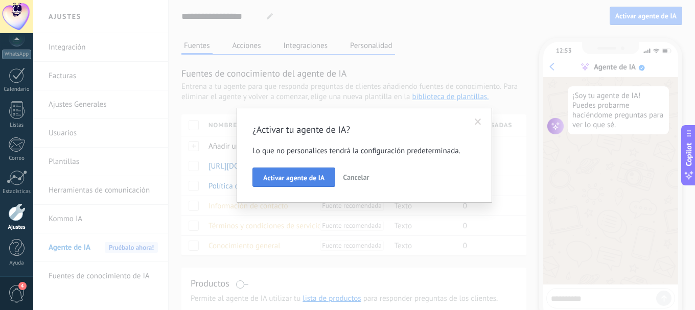
click at [299, 179] on span "Activar agente de IA" at bounding box center [293, 177] width 61 height 7
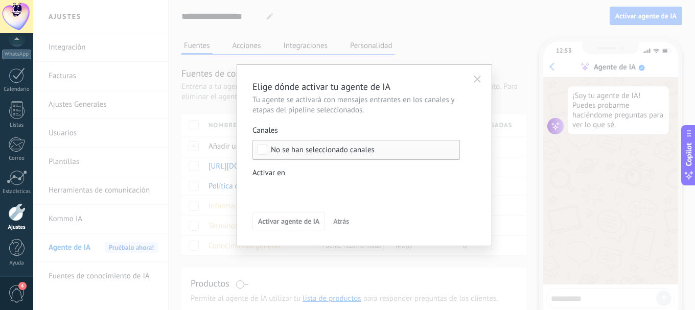
click at [282, 143] on div "No se han seleccionado canales" at bounding box center [357, 150] width 208 height 20
click at [280, 151] on div "Seleccionar todo" at bounding box center [298, 150] width 55 height 10
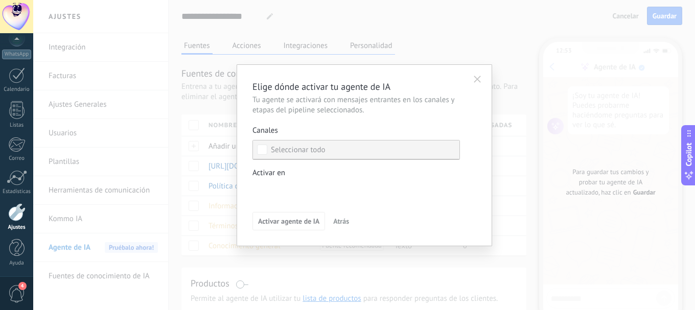
click at [271, 148] on div "Seleccionar todo" at bounding box center [298, 150] width 55 height 10
click at [0, 0] on div "Incoming leads Contacto inicial Negociación Debate contractual Discusión de con…" at bounding box center [0, 0] width 0 height 0
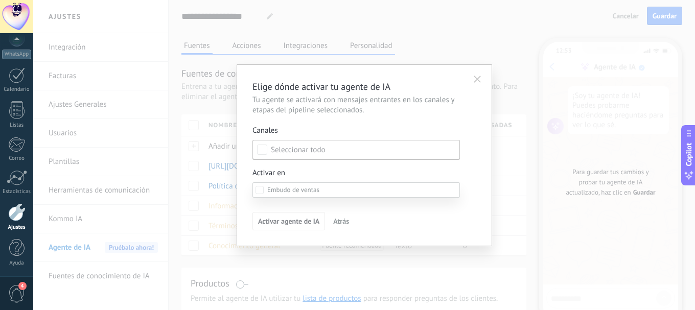
click at [300, 185] on label at bounding box center [357, 190] width 208 height 15
click at [308, 157] on div at bounding box center [364, 155] width 662 height 310
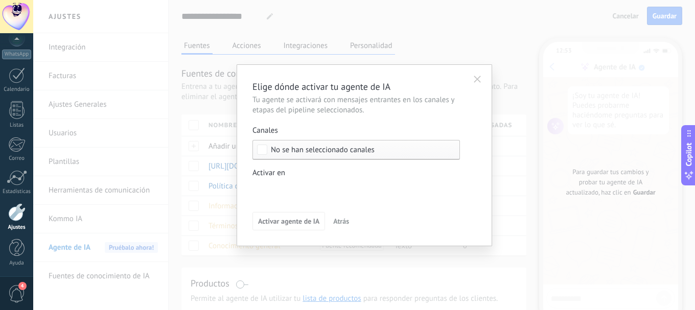
click at [277, 149] on span "No se han seleccionado canales" at bounding box center [323, 150] width 104 height 8
click at [270, 149] on label "Seleccionar todo" at bounding box center [356, 150] width 207 height 18
click at [0, 0] on div "Incoming leads Contacto inicial Negociación Debate contractual Discusión de con…" at bounding box center [0, 0] width 0 height 0
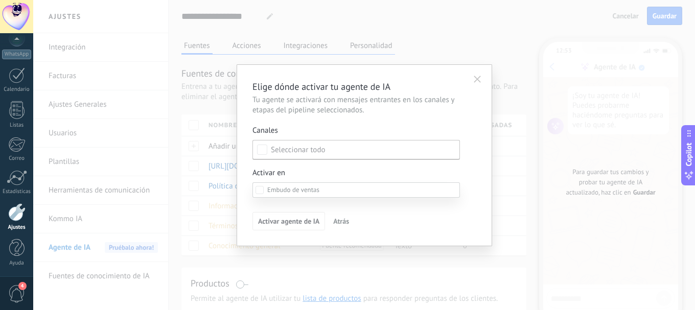
click at [320, 190] on span at bounding box center [293, 190] width 52 height 9
click at [257, 151] on div at bounding box center [364, 155] width 662 height 310
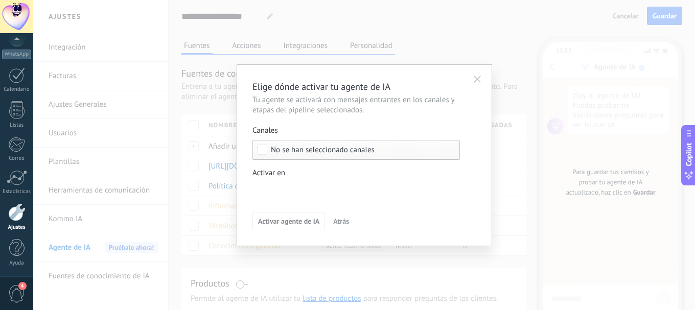
click at [345, 219] on span "Atrás" at bounding box center [341, 221] width 16 height 7
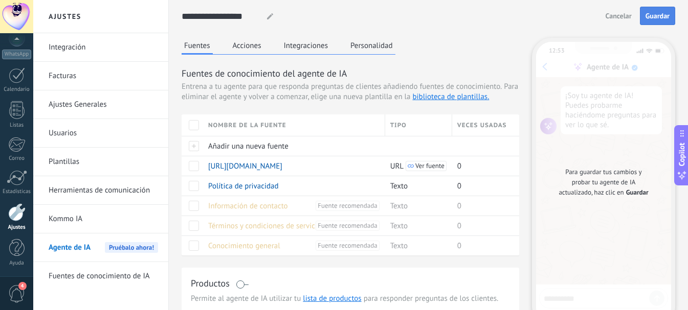
click at [657, 16] on span "Guardar" at bounding box center [657, 15] width 24 height 7
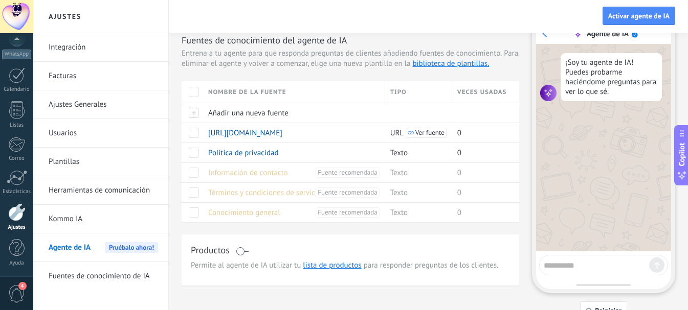
scroll to position [51, 0]
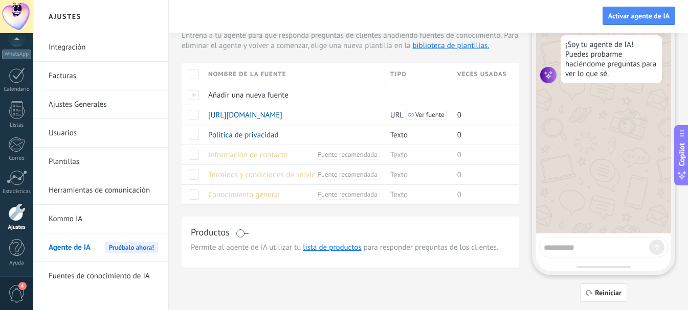
click at [589, 251] on textarea at bounding box center [595, 246] width 105 height 13
type textarea "**********"
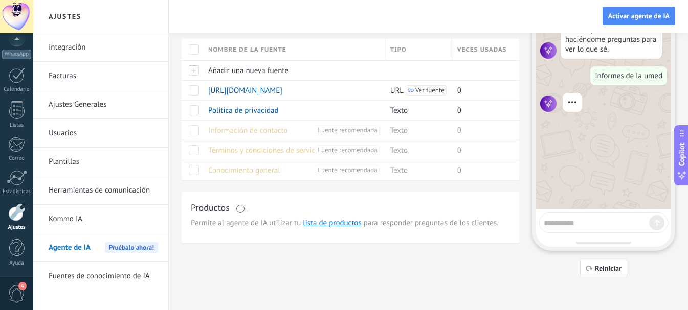
scroll to position [76, 0]
click at [593, 261] on button "Reiniciar" at bounding box center [603, 268] width 47 height 18
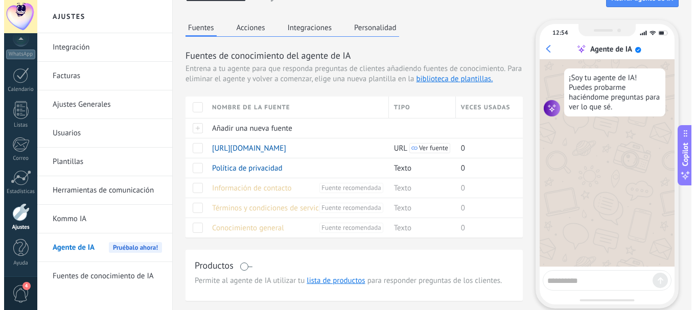
scroll to position [0, 0]
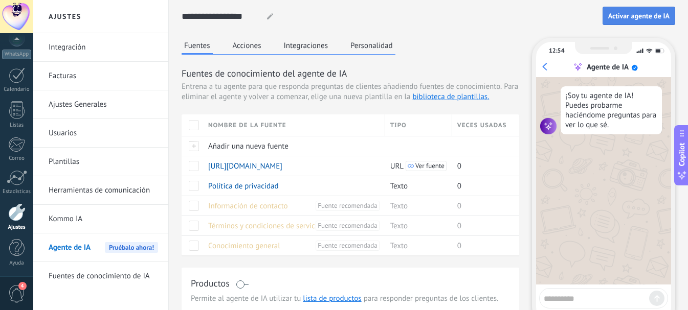
click at [629, 18] on span "Activar agente de IA" at bounding box center [638, 15] width 61 height 7
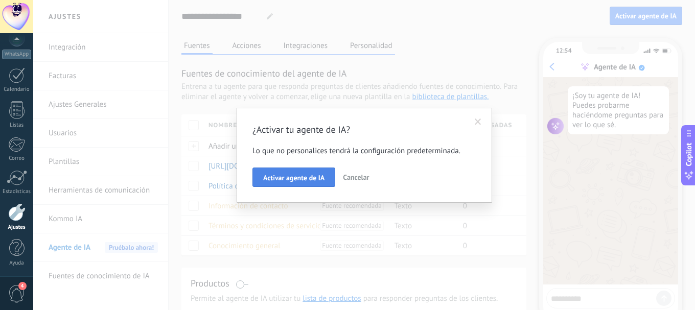
click at [324, 178] on span "Activar agente de IA" at bounding box center [293, 177] width 61 height 7
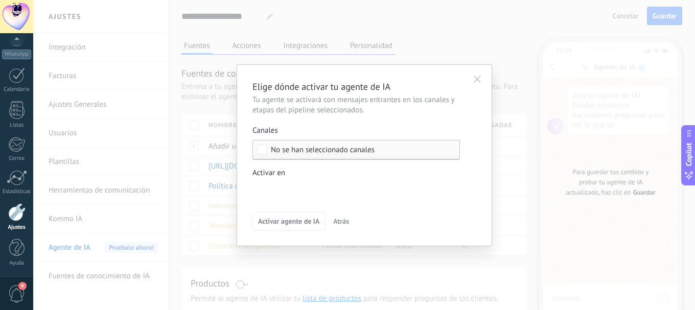
click at [0, 0] on div "Incoming leads Contacto inicial Negociación Debate contractual Discusión de con…" at bounding box center [0, 0] width 0 height 0
click at [255, 190] on label at bounding box center [357, 190] width 208 height 15
click at [387, 168] on div at bounding box center [364, 155] width 662 height 310
click at [336, 222] on span "Atrás" at bounding box center [341, 221] width 16 height 7
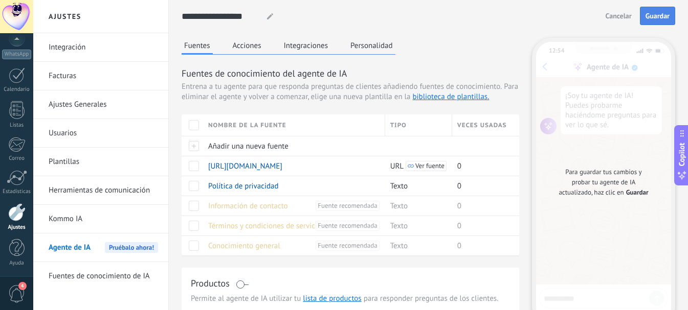
click at [646, 21] on button "Guardar" at bounding box center [657, 16] width 35 height 18
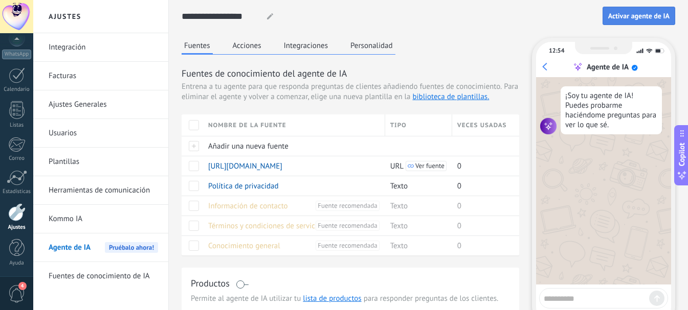
click at [662, 12] on span "Activar agente de IA" at bounding box center [638, 15] width 61 height 7
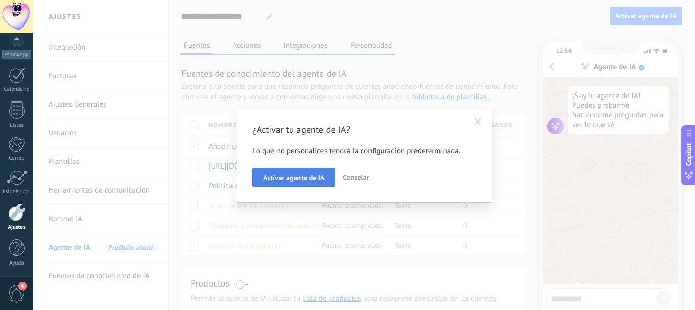
click at [315, 174] on span "Activar agente de IA" at bounding box center [293, 177] width 61 height 7
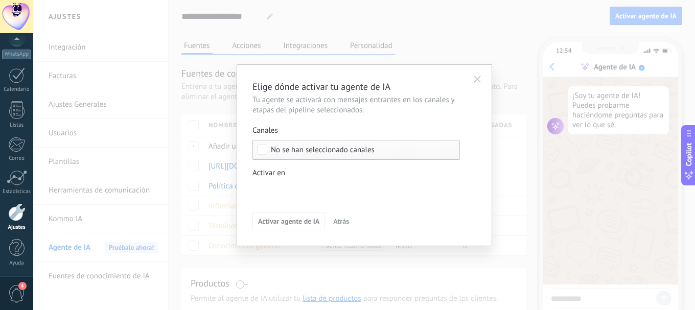
click at [268, 151] on div "No se han seleccionado canales" at bounding box center [357, 150] width 208 height 20
drag, startPoint x: 268, startPoint y: 151, endPoint x: 283, endPoint y: 145, distance: 16.0
click at [269, 151] on label "Seleccionar todo" at bounding box center [356, 150] width 207 height 18
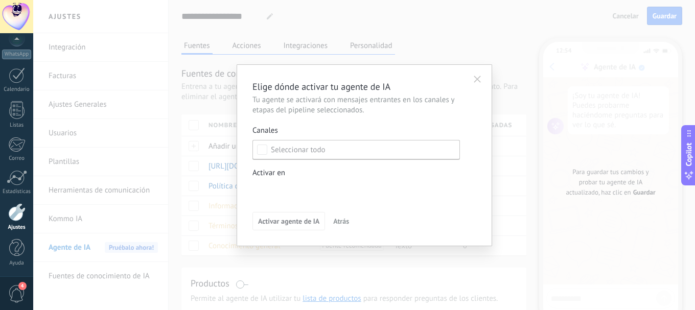
click at [479, 79] on icon "button" at bounding box center [477, 79] width 7 height 7
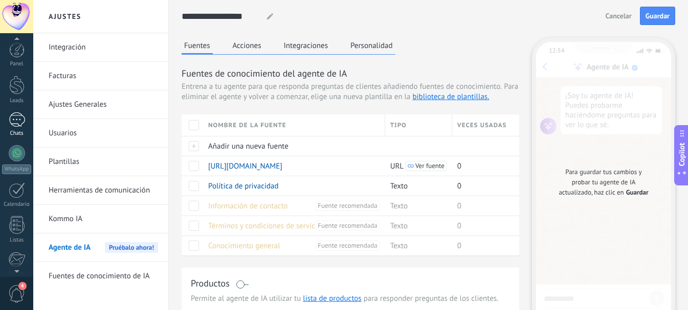
click at [18, 122] on div at bounding box center [17, 119] width 16 height 15
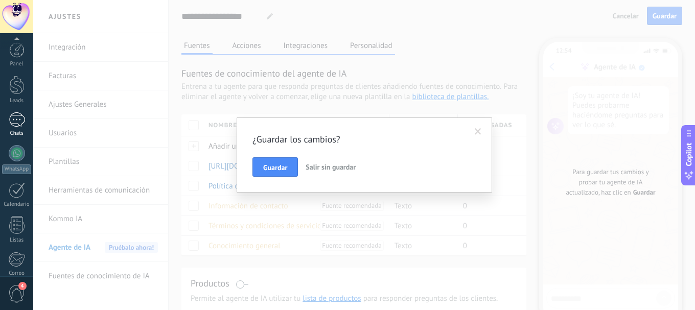
scroll to position [115, 0]
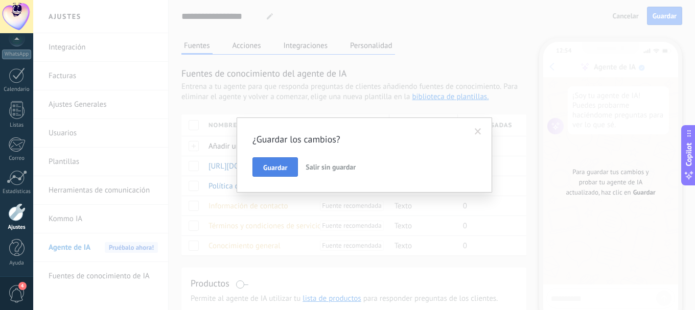
click at [273, 167] on span "Guardar" at bounding box center [275, 167] width 24 height 7
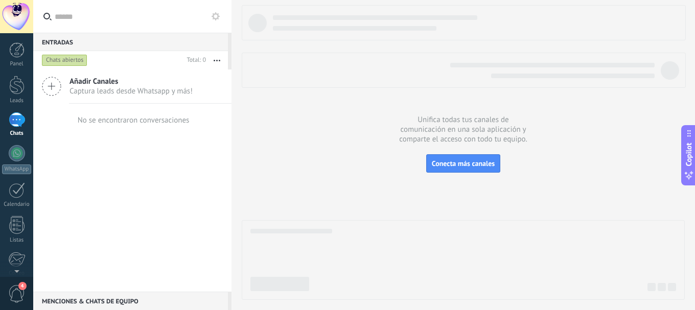
click at [16, 130] on link "Chats" at bounding box center [16, 124] width 33 height 25
click at [440, 162] on span "Conecta más canales" at bounding box center [463, 163] width 63 height 9
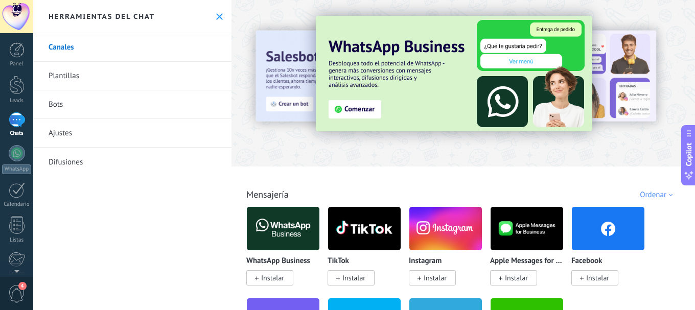
click at [161, 79] on link "Plantillas" at bounding box center [132, 76] width 198 height 29
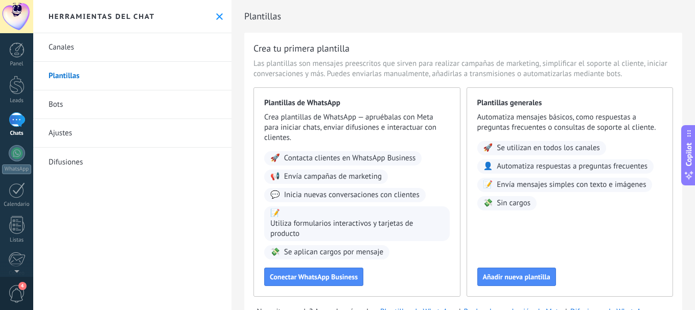
click at [111, 47] on link "Canales" at bounding box center [132, 47] width 198 height 29
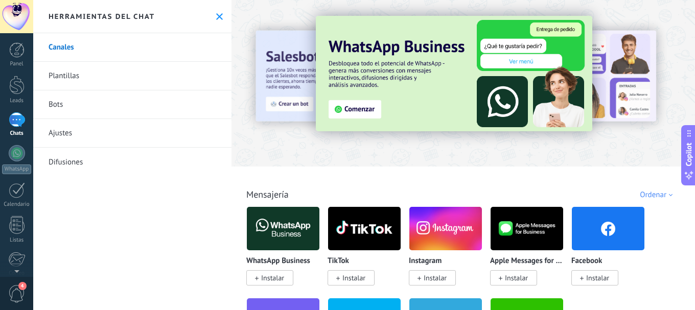
scroll to position [51, 0]
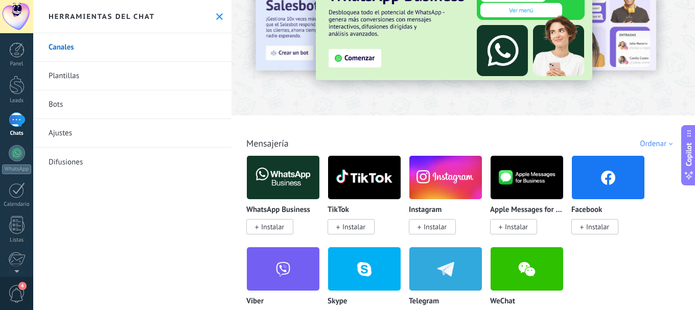
click at [282, 226] on span "Instalar" at bounding box center [272, 226] width 23 height 9
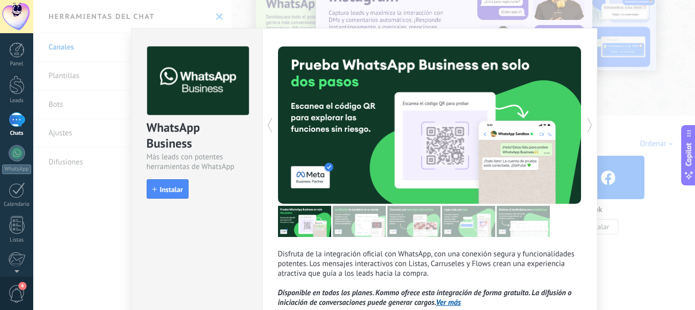
scroll to position [0, 0]
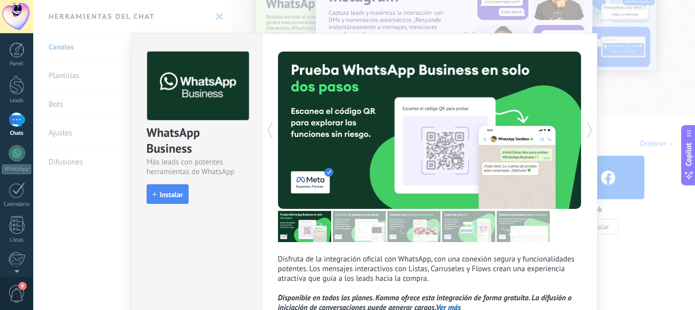
click at [80, 186] on div "WhatsApp Business Más leads con potentes herramientas de WhatsApp install Insta…" at bounding box center [364, 155] width 662 height 310
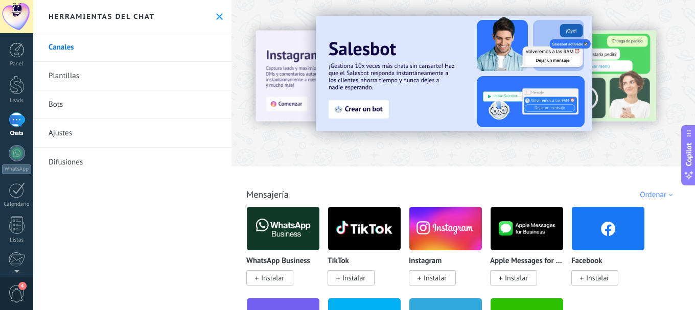
click at [372, 113] on img at bounding box center [454, 74] width 277 height 116
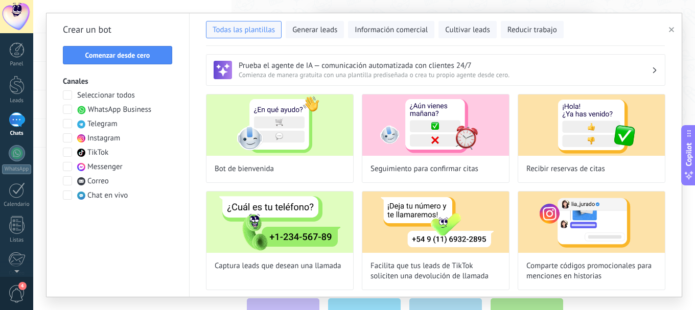
click at [61, 195] on div "Crear un bot Comenzar desde cero Canales Seleccionar todos WhatsApp Business Te…" at bounding box center [118, 155] width 143 height 284
click at [70, 194] on span at bounding box center [67, 195] width 9 height 9
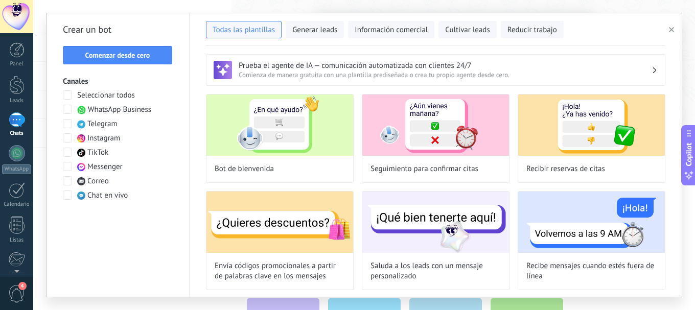
click at [317, 71] on span "Comienza de manera gratuita con una plantilla prediseñada o crea tu propio agen…" at bounding box center [445, 75] width 413 height 9
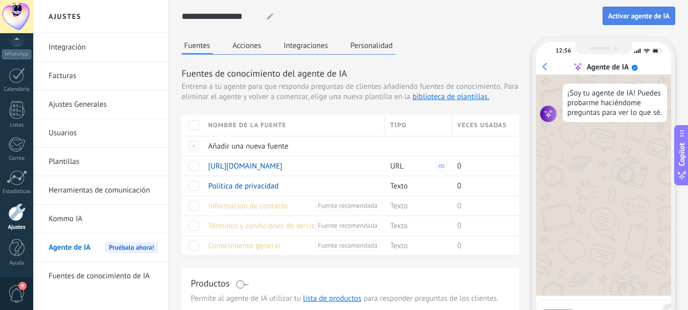
click at [632, 19] on span "Activar agente de IA" at bounding box center [638, 15] width 61 height 7
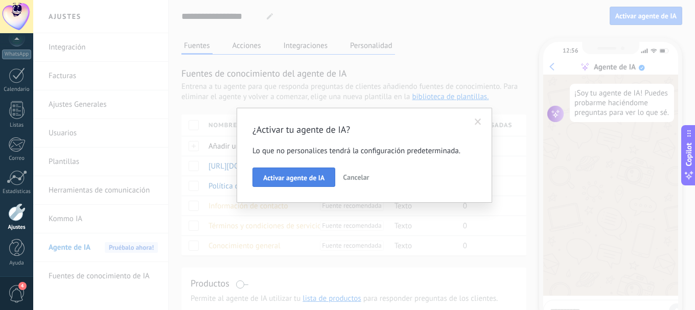
click at [292, 180] on span "Activar agente de IA" at bounding box center [293, 177] width 61 height 7
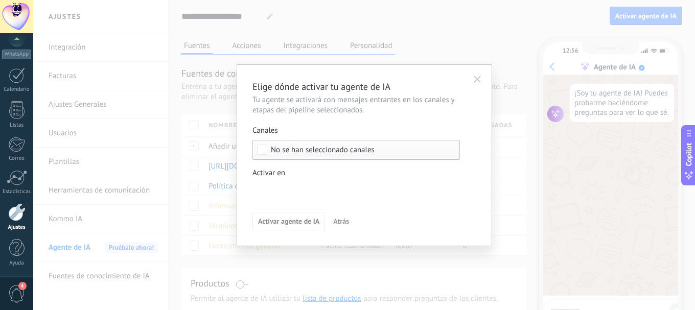
click at [297, 153] on div "No se han seleccionado canales" at bounding box center [357, 150] width 208 height 20
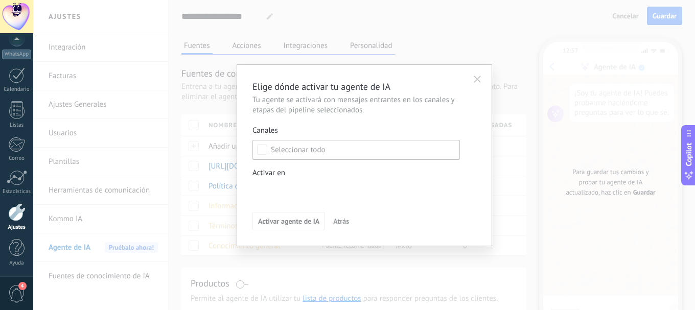
click at [0, 0] on div "Incoming leads Contacto inicial Negociación Debate contractual Discusión de con…" at bounding box center [0, 0] width 0 height 0
click at [288, 192] on span at bounding box center [293, 190] width 52 height 9
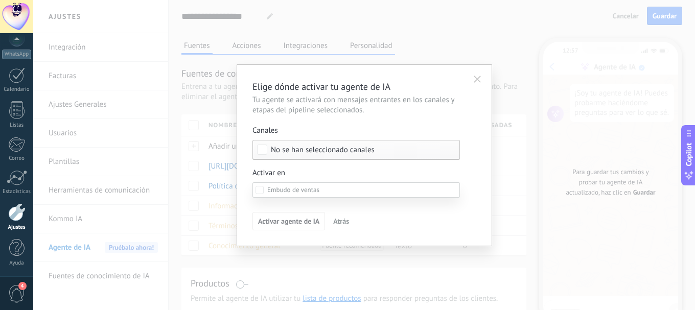
drag, startPoint x: 249, startPoint y: 145, endPoint x: 256, endPoint y: 147, distance: 7.1
click at [254, 147] on div at bounding box center [364, 155] width 662 height 310
click at [346, 224] on span "Atrás" at bounding box center [341, 221] width 16 height 7
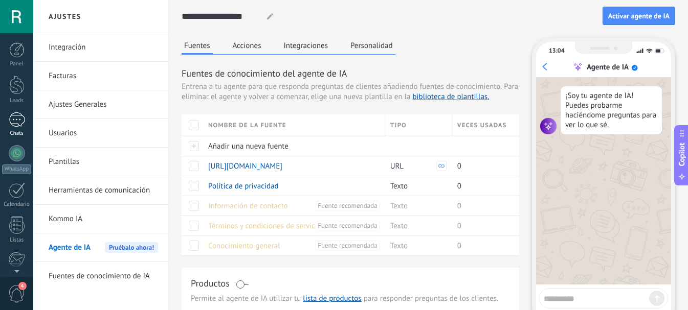
click at [18, 122] on div at bounding box center [17, 119] width 16 height 15
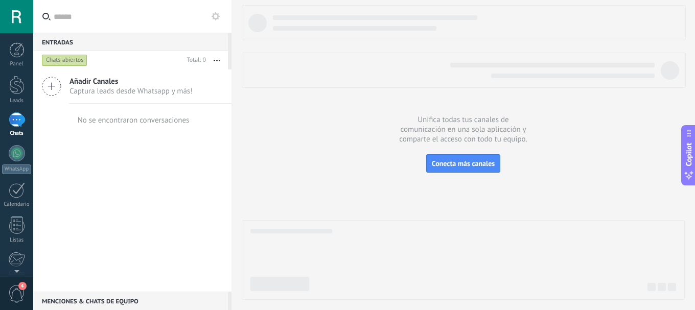
click at [49, 86] on icon at bounding box center [51, 86] width 19 height 19
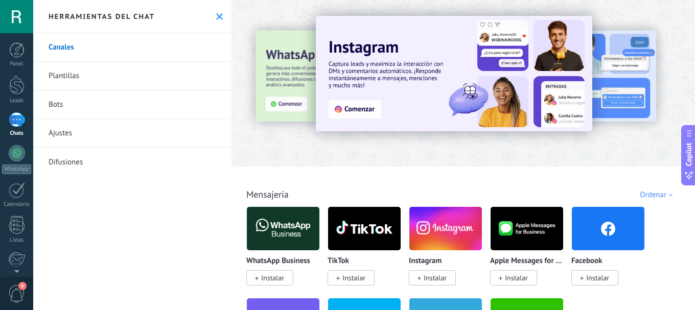
click at [650, 196] on div "Ordenar" at bounding box center [658, 195] width 36 height 10
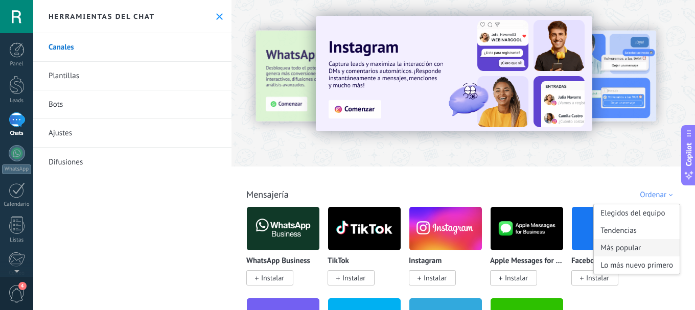
click at [631, 248] on div "Más popular" at bounding box center [637, 247] width 86 height 17
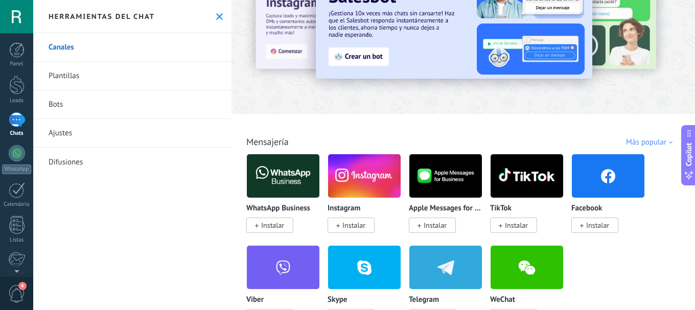
scroll to position [102, 0]
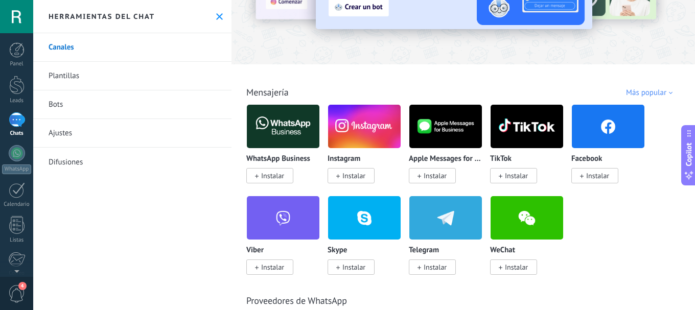
click at [512, 264] on span "Instalar" at bounding box center [516, 267] width 23 height 9
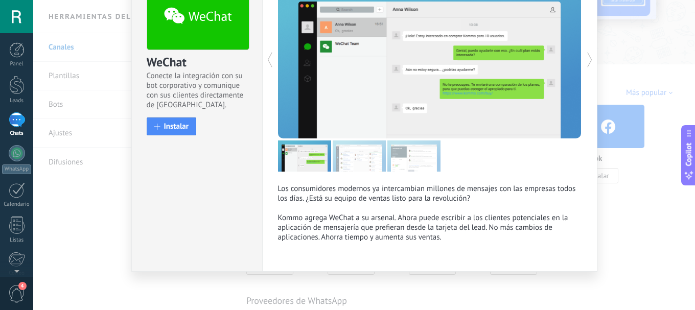
scroll to position [19, 0]
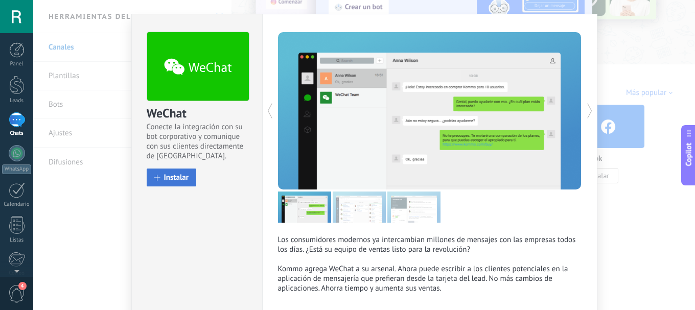
click at [170, 184] on button "Instalar" at bounding box center [172, 178] width 50 height 18
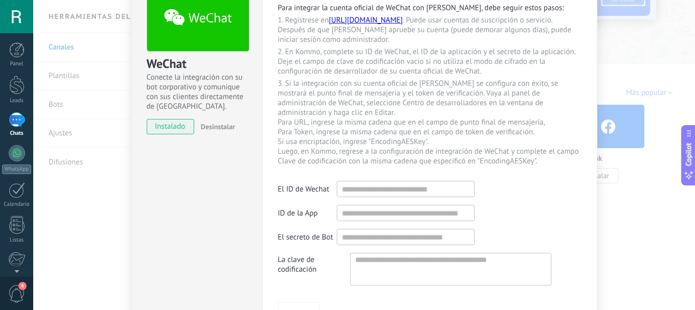
scroll to position [0, 0]
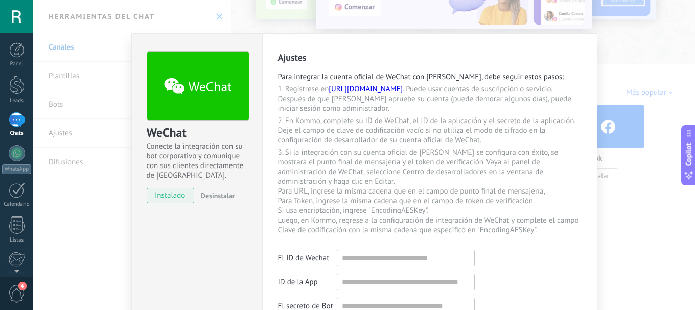
click at [203, 193] on span "Desinstalar" at bounding box center [218, 195] width 34 height 9
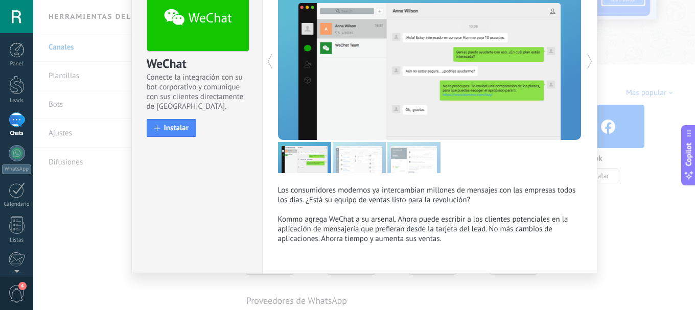
scroll to position [71, 0]
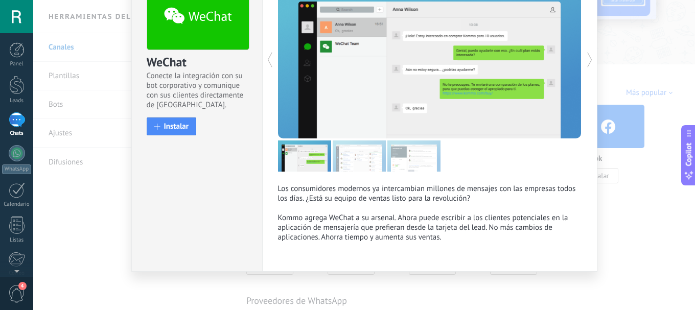
click at [648, 209] on div "WeChat Conecte la integración con su bot corporativo y comunique con sus client…" at bounding box center [364, 155] width 662 height 310
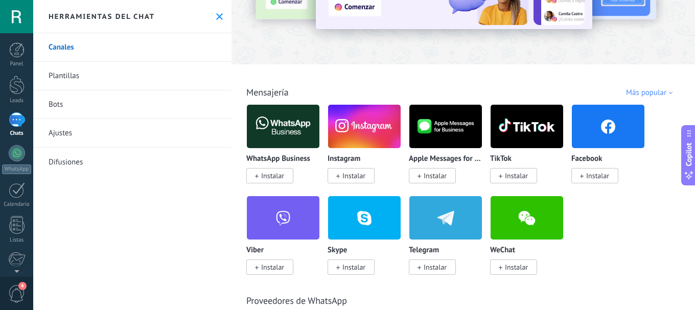
scroll to position [0, 0]
click at [592, 181] on span "Instalar" at bounding box center [595, 175] width 47 height 15
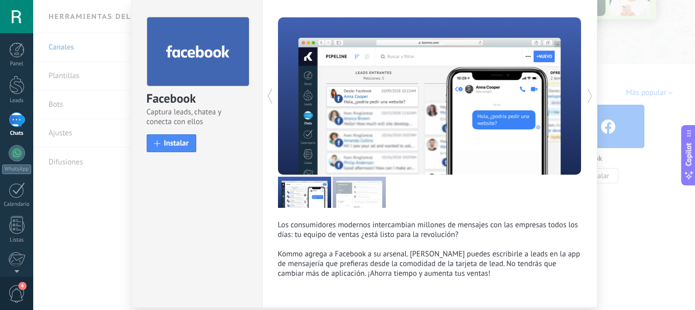
scroll to position [51, 0]
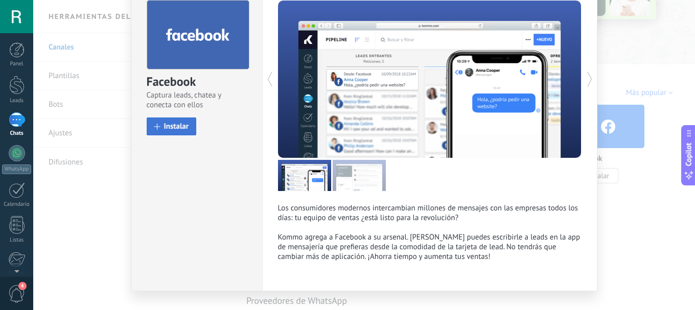
click at [180, 130] on span "Instalar" at bounding box center [176, 127] width 25 height 8
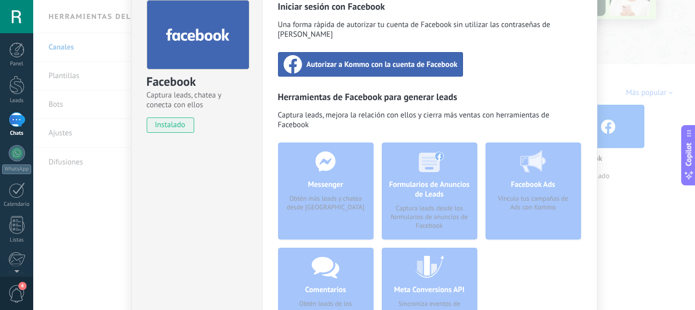
scroll to position [102, 0]
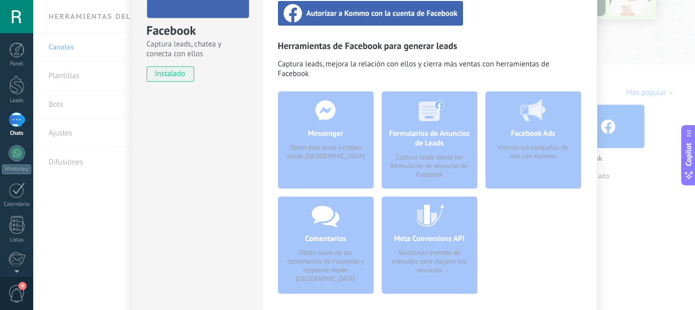
click at [353, 137] on div "Messenger Obtén más leads y chatea desde Kommo" at bounding box center [326, 140] width 96 height 97
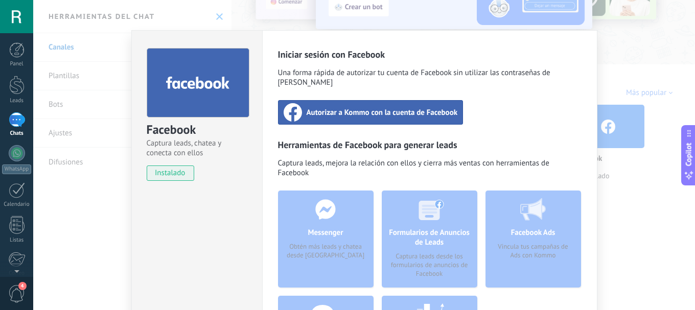
scroll to position [0, 0]
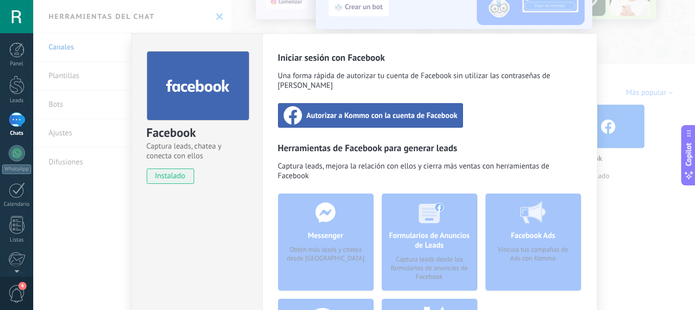
click at [379, 110] on span "Autorizar a Kommo con la cuenta de Facebook" at bounding box center [382, 115] width 151 height 10
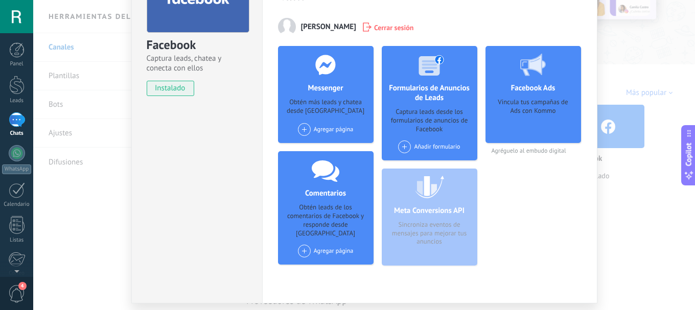
scroll to position [102, 0]
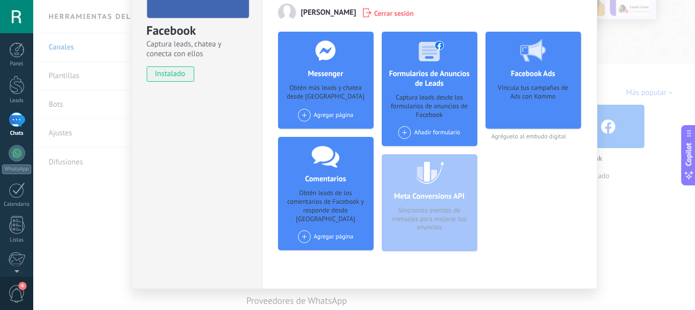
click at [301, 113] on span at bounding box center [304, 115] width 13 height 13
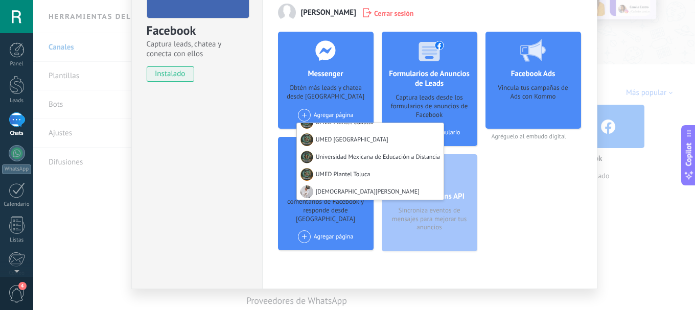
scroll to position [67, 0]
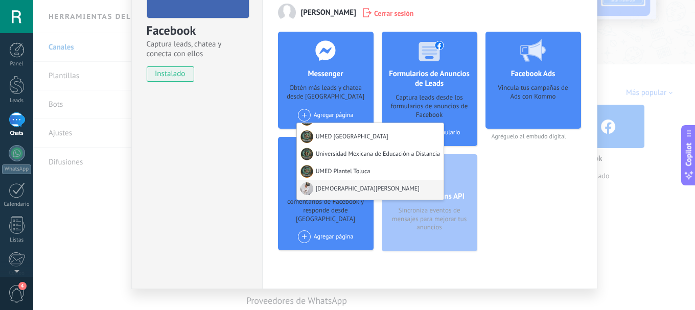
click at [359, 189] on div "[DEMOGRAPHIC_DATA][PERSON_NAME]" at bounding box center [370, 190] width 147 height 20
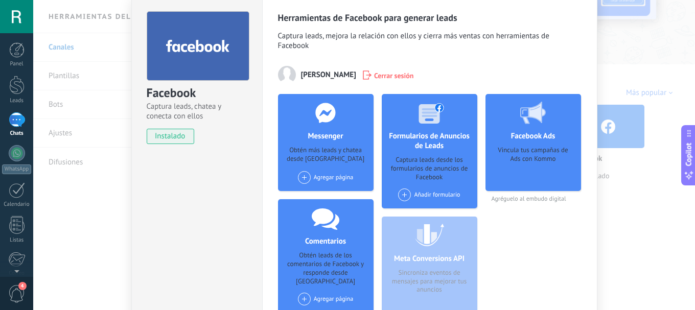
scroll to position [17, 0]
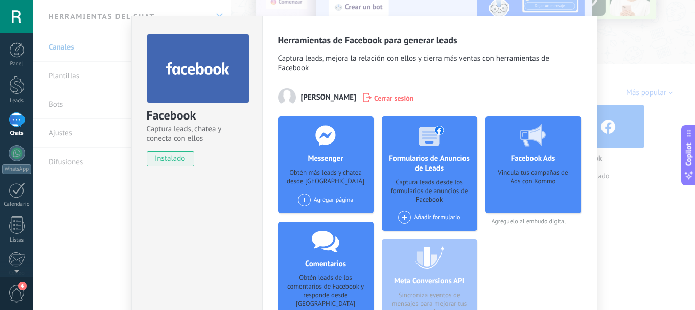
click at [320, 199] on div "Agregar página UMED Plantel Acapulco UMED Plantel Morelia UMED Plantel León UME…" at bounding box center [326, 200] width 56 height 13
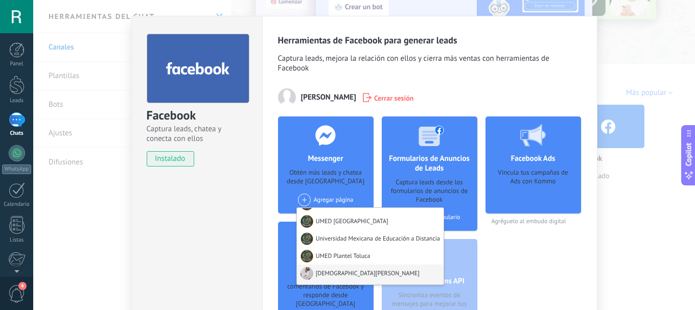
click at [334, 271] on div "[DEMOGRAPHIC_DATA][PERSON_NAME]" at bounding box center [370, 275] width 147 height 20
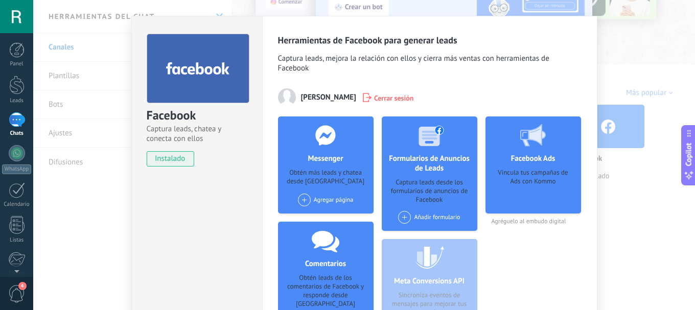
click at [307, 200] on span at bounding box center [304, 200] width 13 height 13
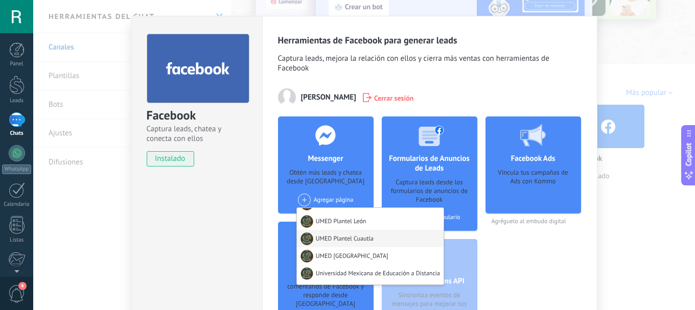
scroll to position [51, 0]
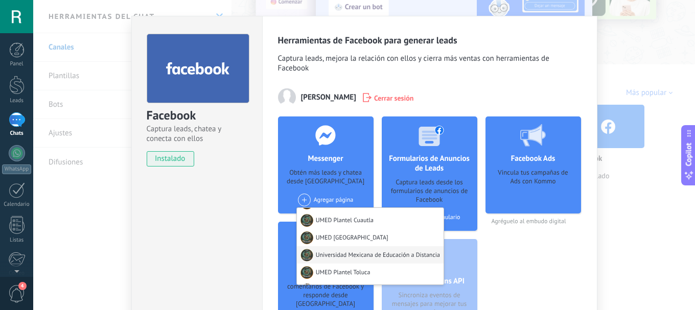
click at [341, 254] on div "Universidad Mexicana de Educación a Distancia" at bounding box center [370, 254] width 147 height 17
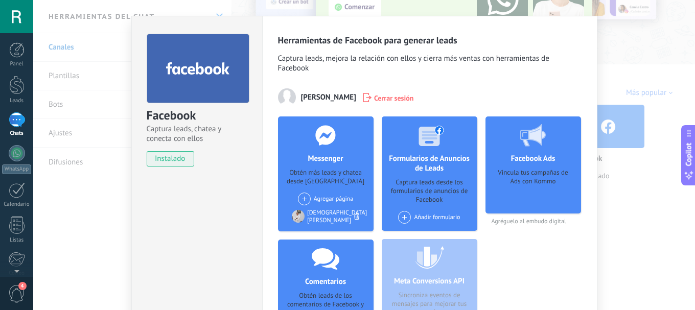
scroll to position [0, 0]
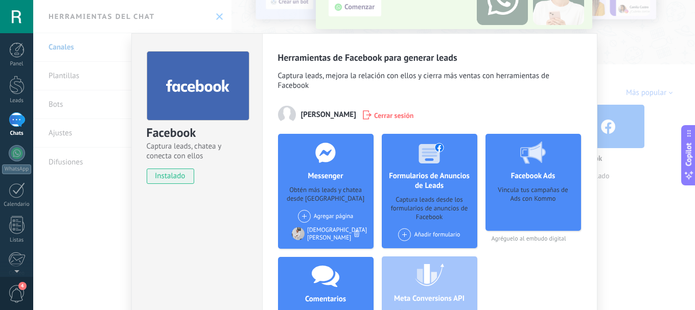
click at [620, 242] on div "Facebook Captura leads, chatea y conecta con ellos instalado Desinstalar Herram…" at bounding box center [364, 155] width 662 height 310
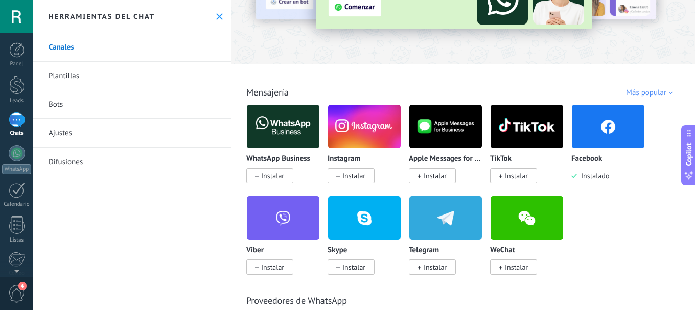
drag, startPoint x: 161, startPoint y: 48, endPoint x: 149, endPoint y: 61, distance: 17.0
click at [162, 48] on link "Canales" at bounding box center [132, 47] width 198 height 29
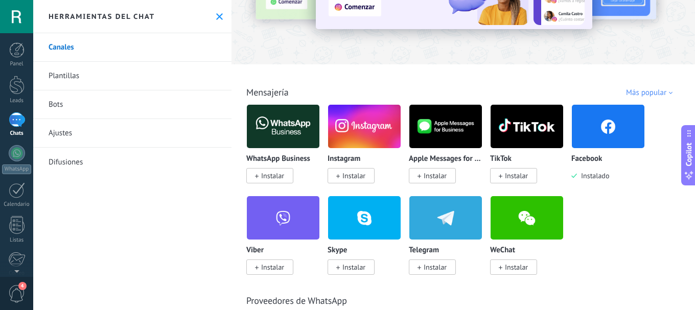
click at [216, 15] on icon at bounding box center [219, 16] width 7 height 7
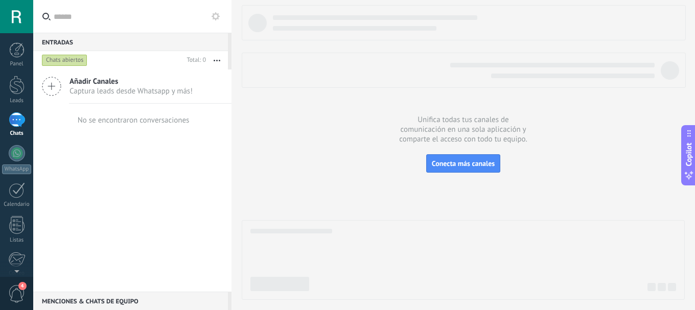
click at [50, 83] on icon at bounding box center [51, 86] width 19 height 19
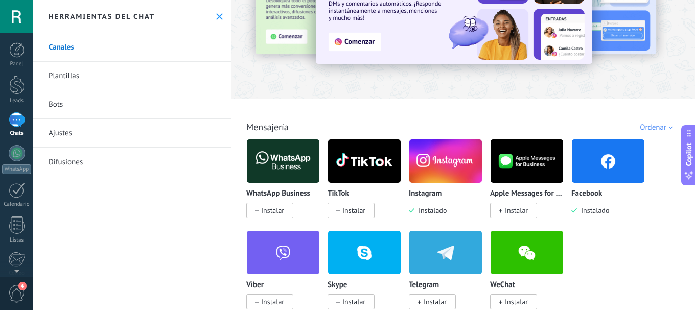
scroll to position [102, 0]
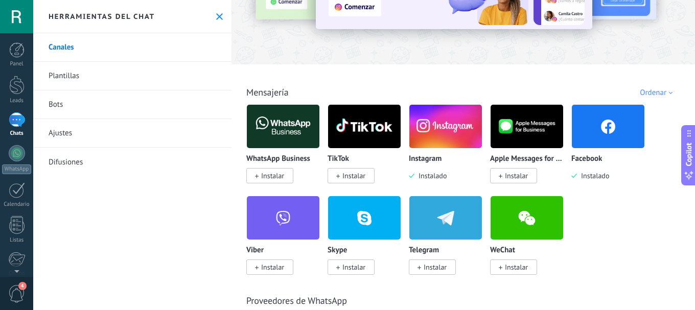
click at [605, 130] on img at bounding box center [608, 127] width 73 height 50
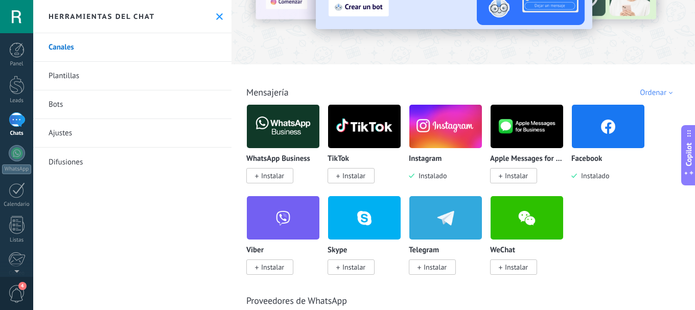
click at [593, 165] on div "Facebook Instalado" at bounding box center [609, 168] width 74 height 26
click at [589, 173] on span "Instalado" at bounding box center [593, 175] width 32 height 9
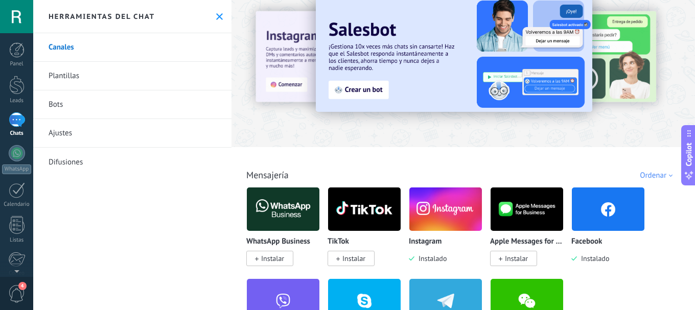
scroll to position [0, 0]
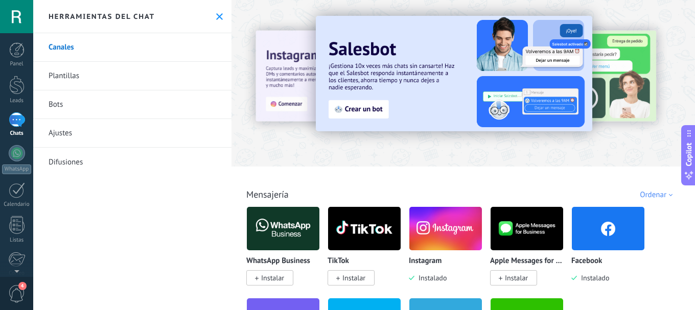
click at [593, 212] on img at bounding box center [608, 229] width 73 height 50
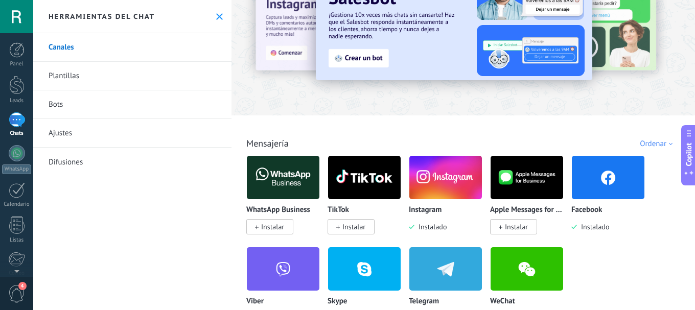
click at [72, 137] on link "Ajustes" at bounding box center [132, 133] width 198 height 29
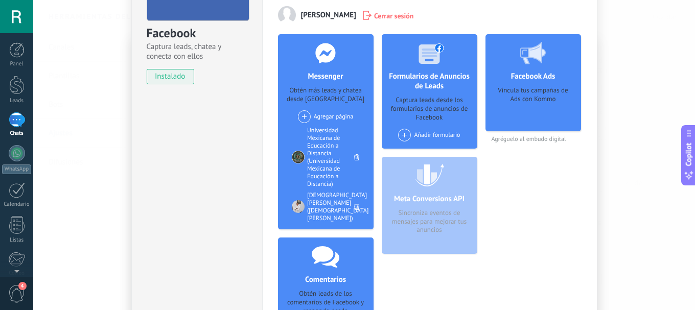
scroll to position [102, 0]
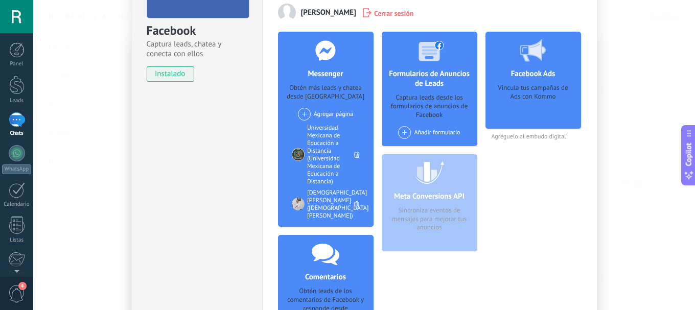
click at [355, 201] on icon at bounding box center [356, 204] width 5 height 6
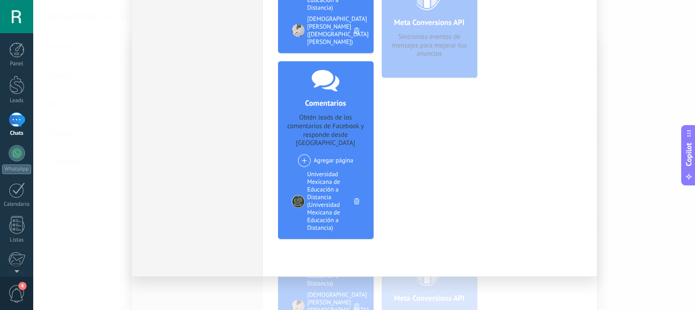
scroll to position [257, 0]
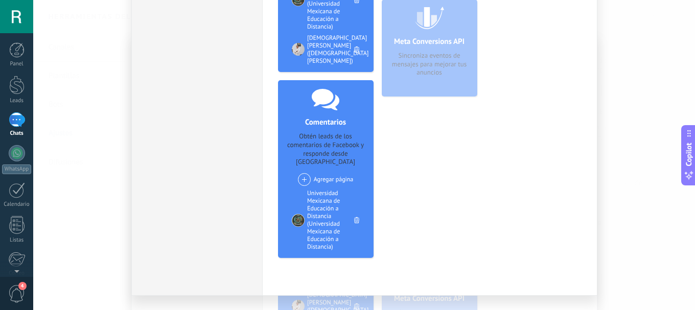
click at [355, 217] on icon at bounding box center [356, 220] width 5 height 6
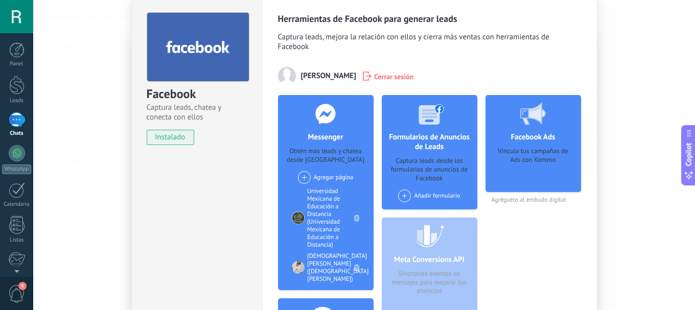
scroll to position [0, 0]
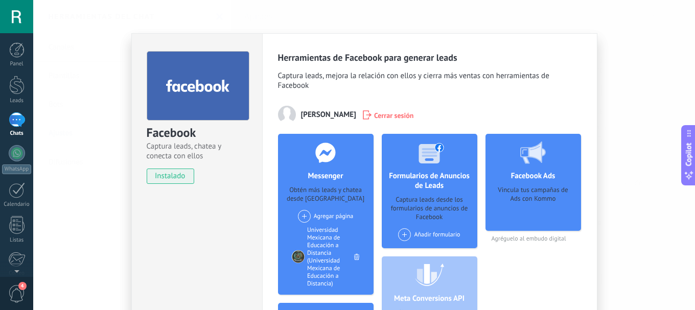
drag, startPoint x: 624, startPoint y: 85, endPoint x: 619, endPoint y: 91, distance: 7.6
click at [624, 85] on div "Facebook Captura leads, chatea y conecta con ellos instalado Desinstalar Herram…" at bounding box center [364, 155] width 662 height 310
drag, startPoint x: 205, startPoint y: 90, endPoint x: 201, endPoint y: 110, distance: 20.3
click at [205, 90] on use at bounding box center [197, 85] width 63 height 12
click at [171, 179] on span "instalado" at bounding box center [170, 176] width 47 height 15
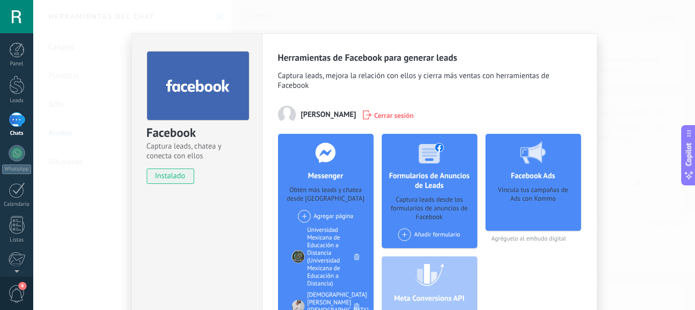
click at [635, 30] on div "Facebook Captura leads, chatea y conecta con ellos instalado Desinstalar Herram…" at bounding box center [364, 155] width 662 height 310
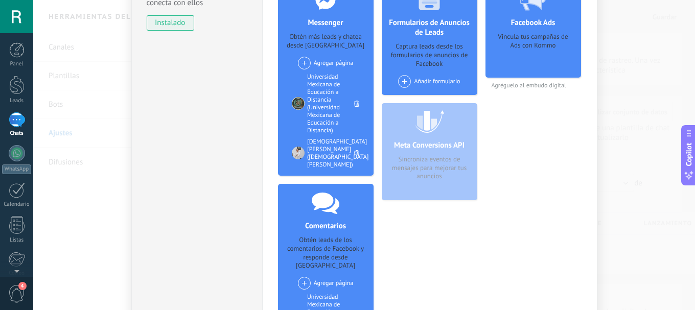
scroll to position [276, 0]
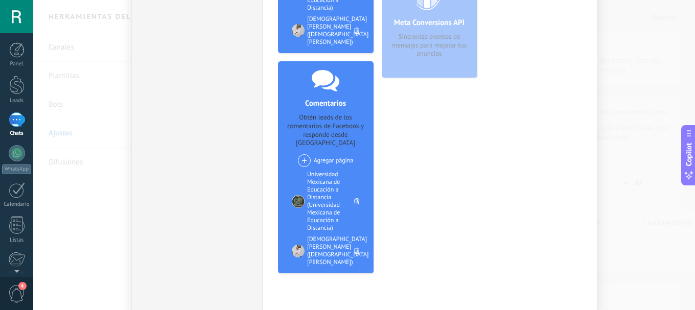
click at [488, 296] on div "Facebook Captura leads, chatea y conecta con ellos instalado Desinstalar Herram…" at bounding box center [364, 155] width 662 height 310
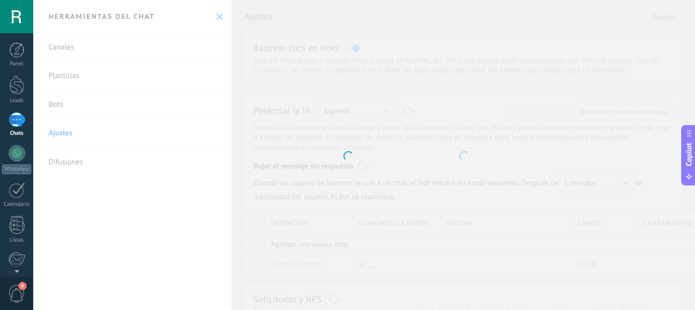
scroll to position [0, 0]
click at [218, 124] on div at bounding box center [347, 155] width 695 height 310
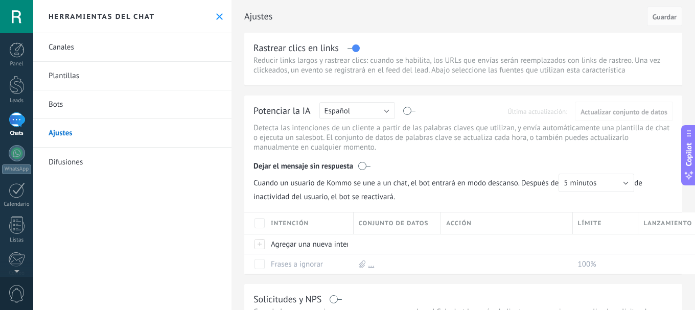
click at [118, 71] on link "Plantillas" at bounding box center [132, 76] width 198 height 29
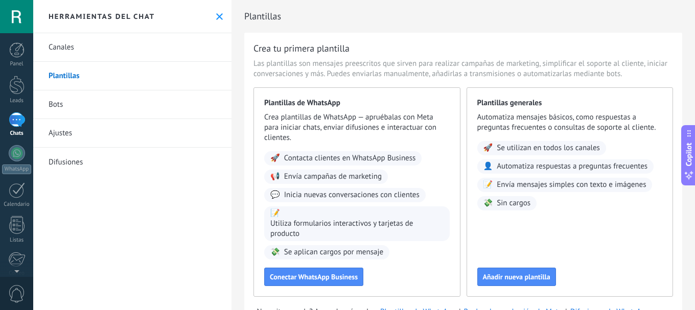
drag, startPoint x: 108, startPoint y: 50, endPoint x: 114, endPoint y: 46, distance: 7.4
click at [109, 49] on link "Canales" at bounding box center [132, 47] width 198 height 29
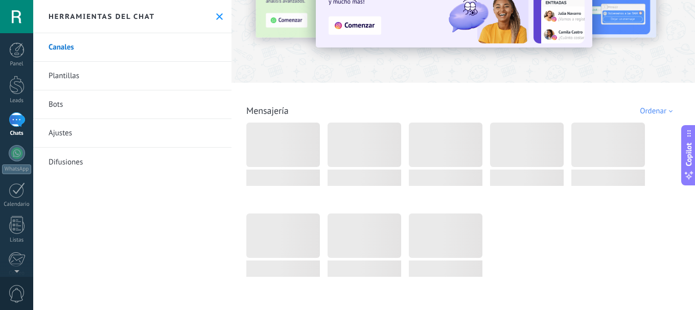
scroll to position [102, 0]
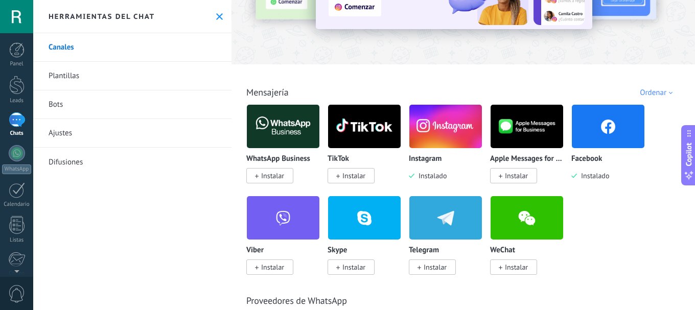
click at [597, 177] on span "Instalado" at bounding box center [593, 175] width 32 height 9
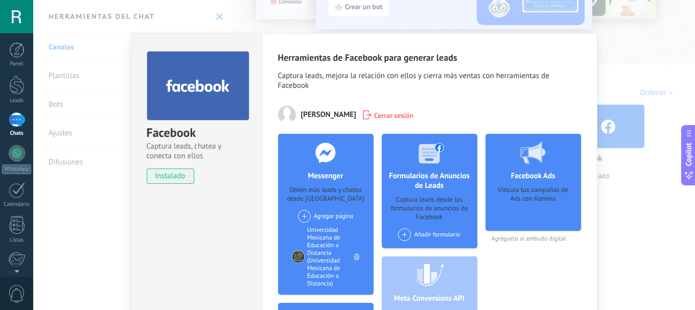
click at [391, 117] on span "Cerrar sesión" at bounding box center [394, 115] width 40 height 10
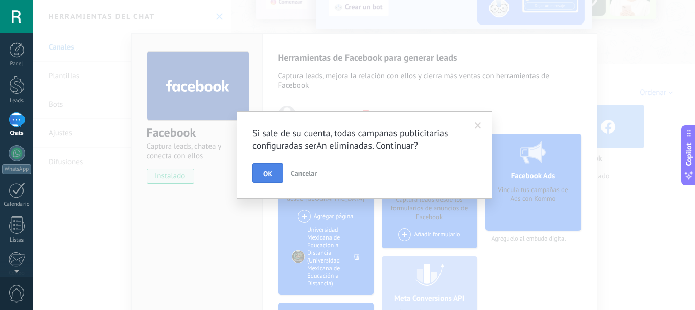
click at [263, 176] on span "OK" at bounding box center [267, 173] width 9 height 7
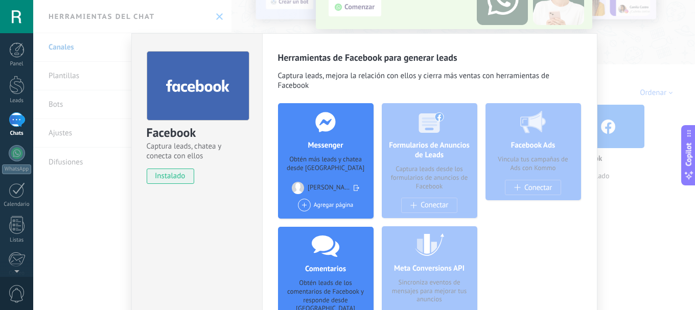
click at [355, 188] on use at bounding box center [357, 188] width 6 height 6
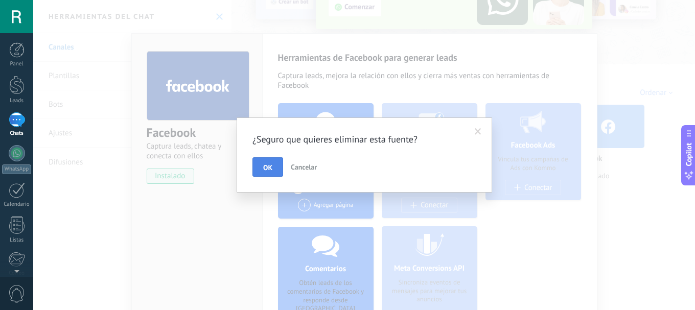
click at [275, 170] on button "OK" at bounding box center [268, 166] width 31 height 19
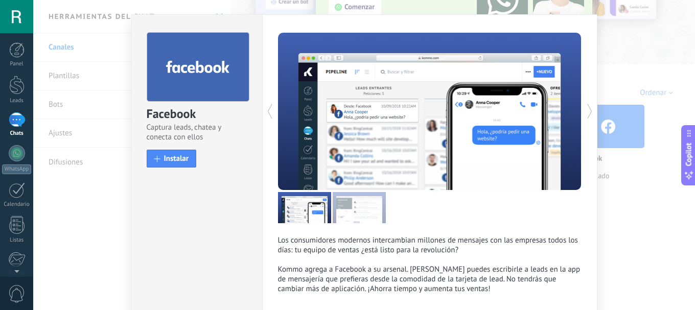
scroll to position [0, 0]
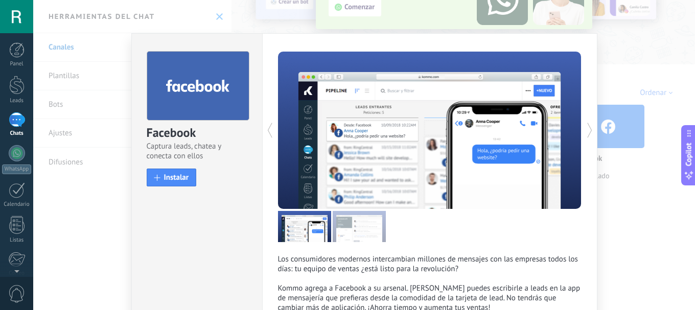
click at [635, 218] on div "Facebook Captura leads, chatea y conecta con ellos install Instalar Los consumi…" at bounding box center [364, 155] width 662 height 310
